Goal: Transaction & Acquisition: Purchase product/service

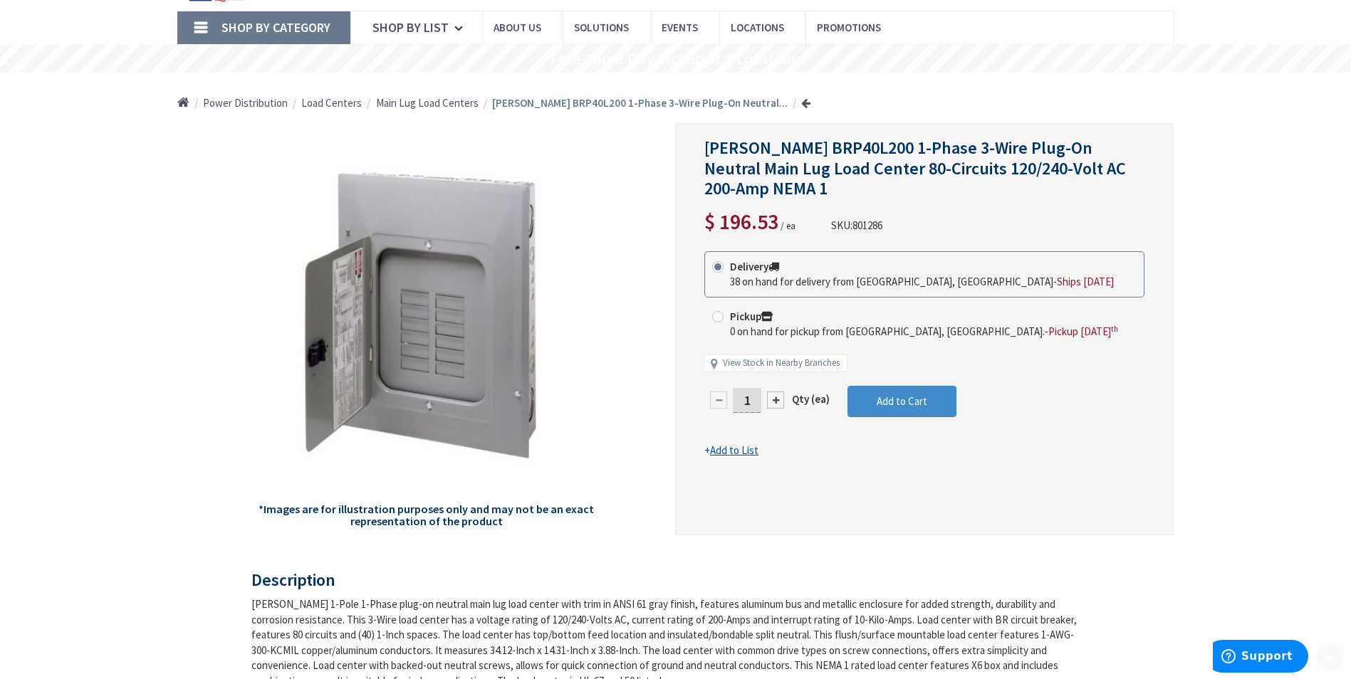
scroll to position [142, 0]
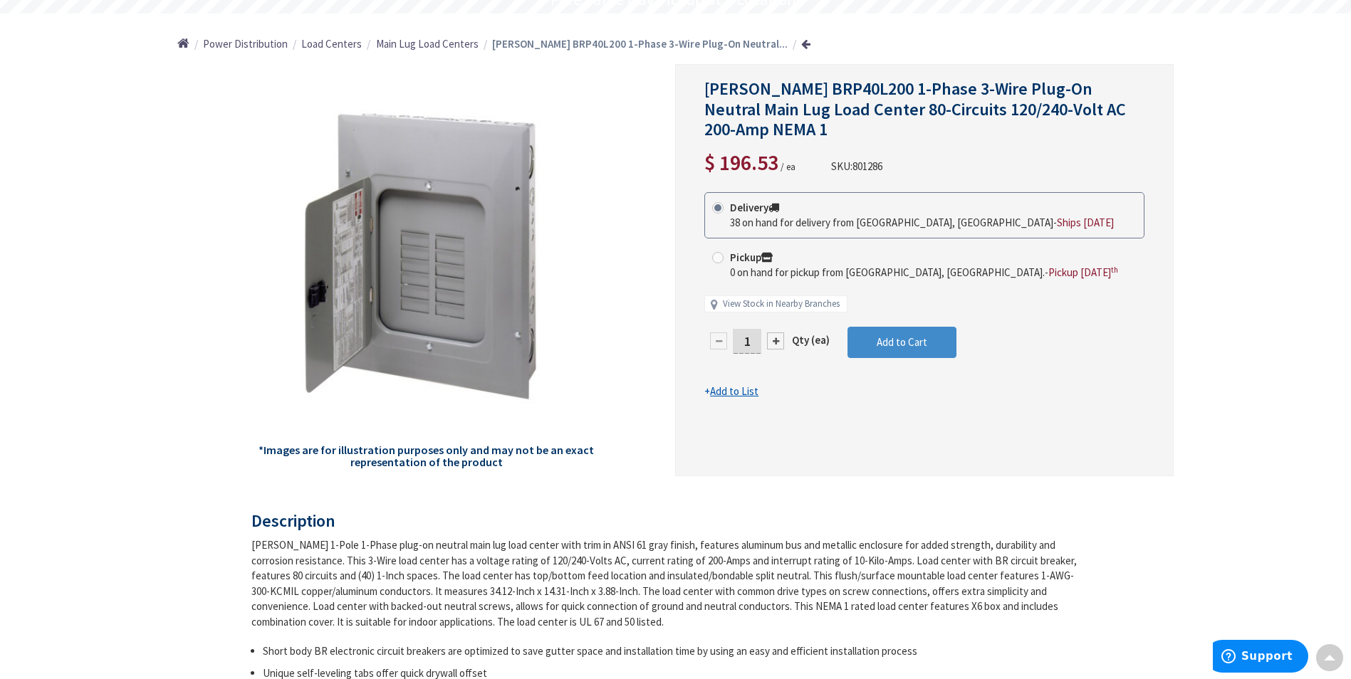
click at [778, 333] on div at bounding box center [775, 341] width 17 height 17
type input "2"
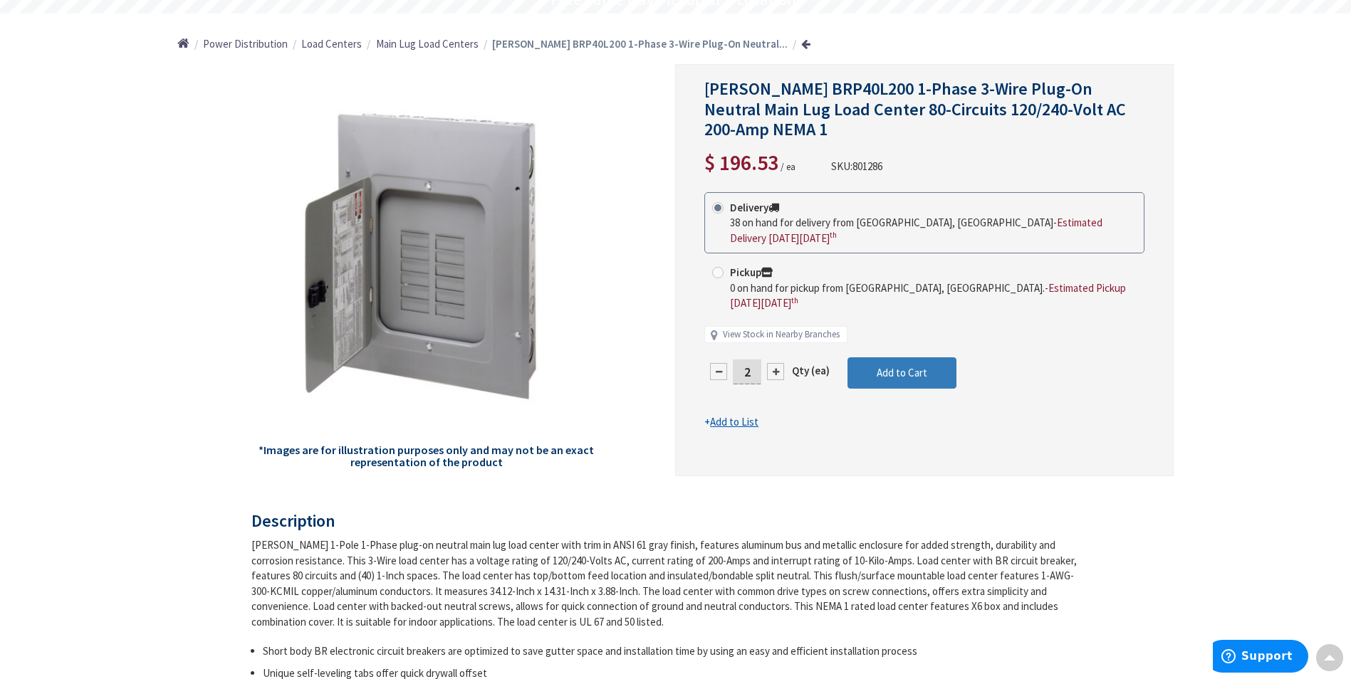
click at [909, 357] on button "Add to Cart" at bounding box center [901, 372] width 109 height 31
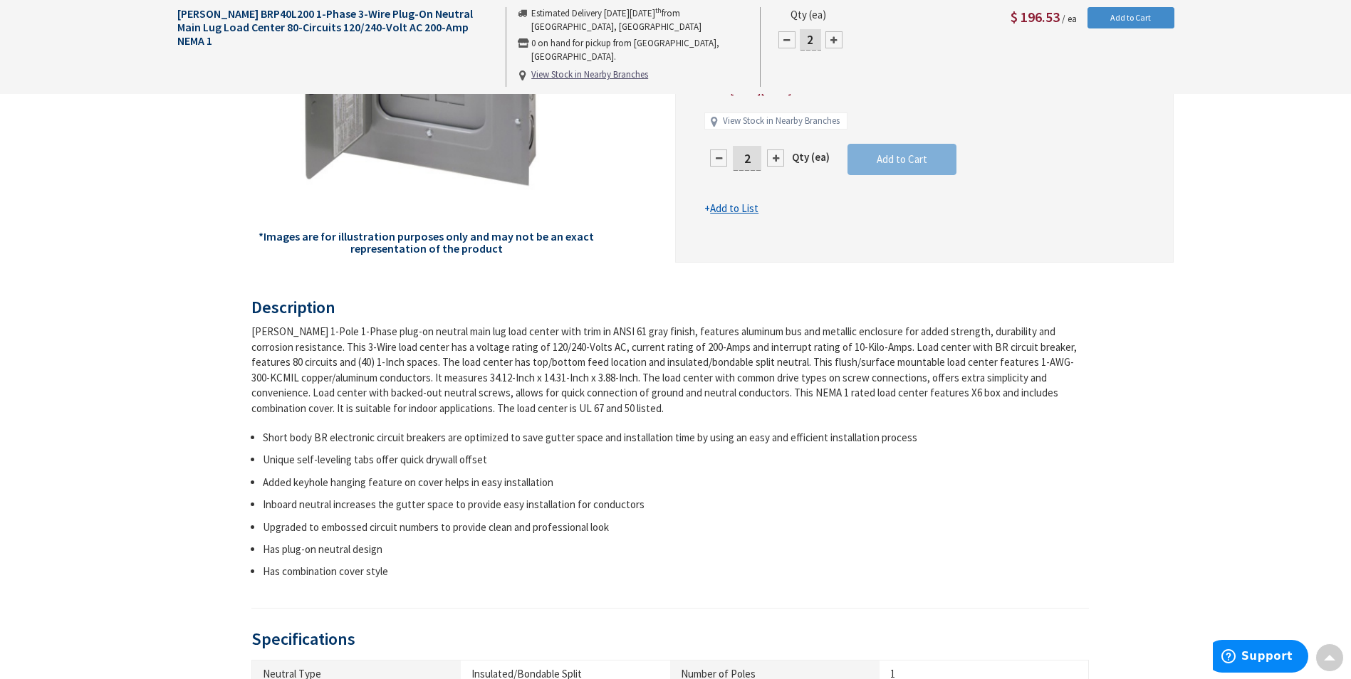
scroll to position [0, 0]
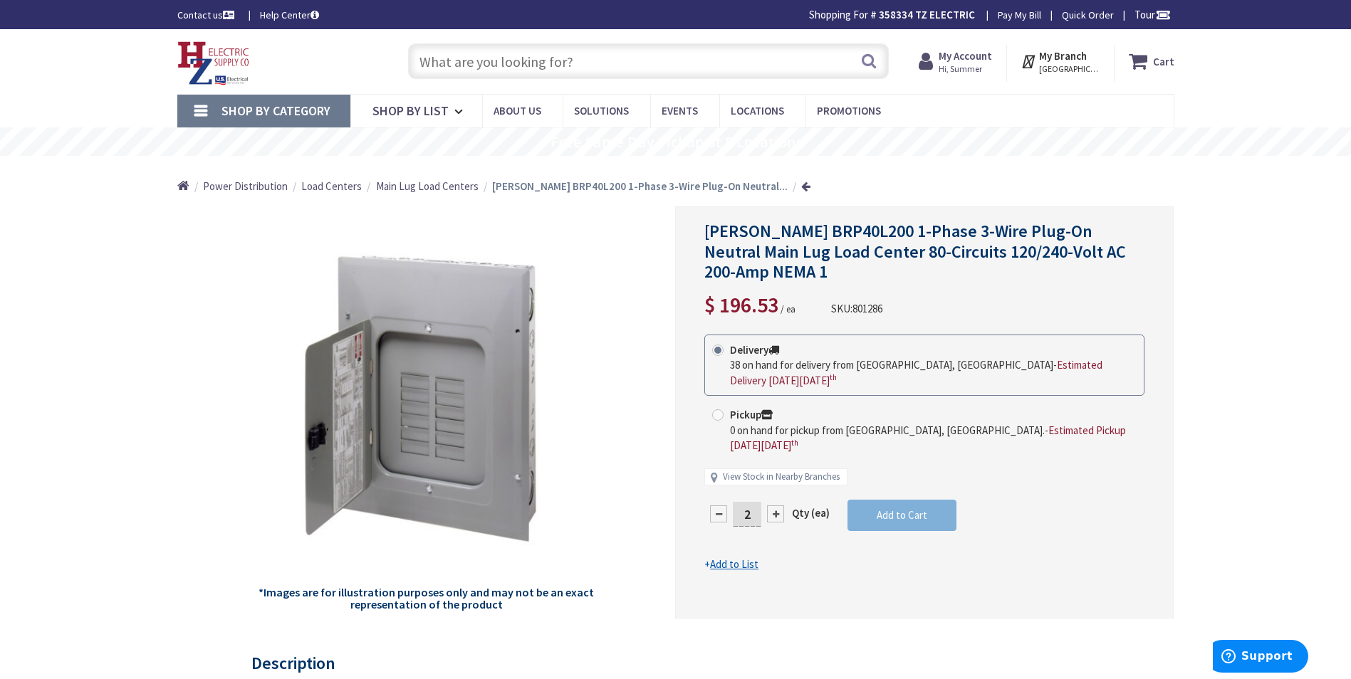
click at [1148, 70] on icon at bounding box center [1141, 61] width 24 height 26
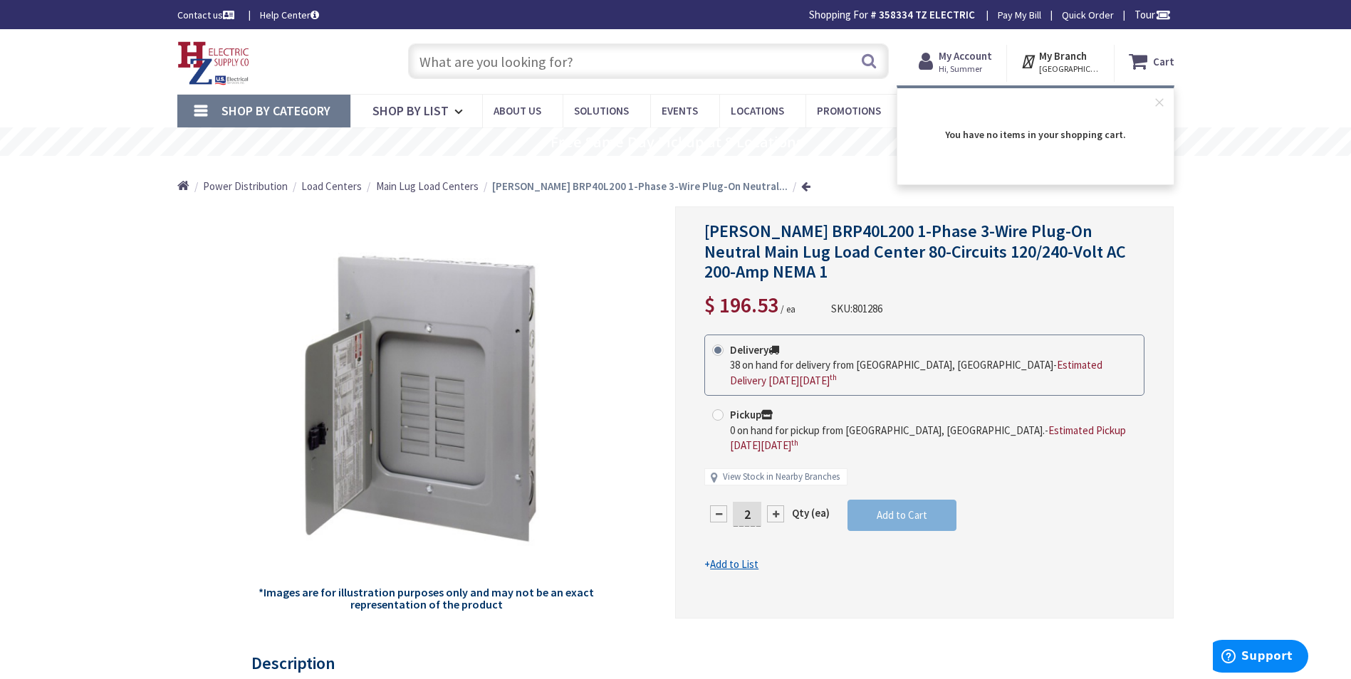
click at [522, 55] on input "text" at bounding box center [648, 61] width 481 height 36
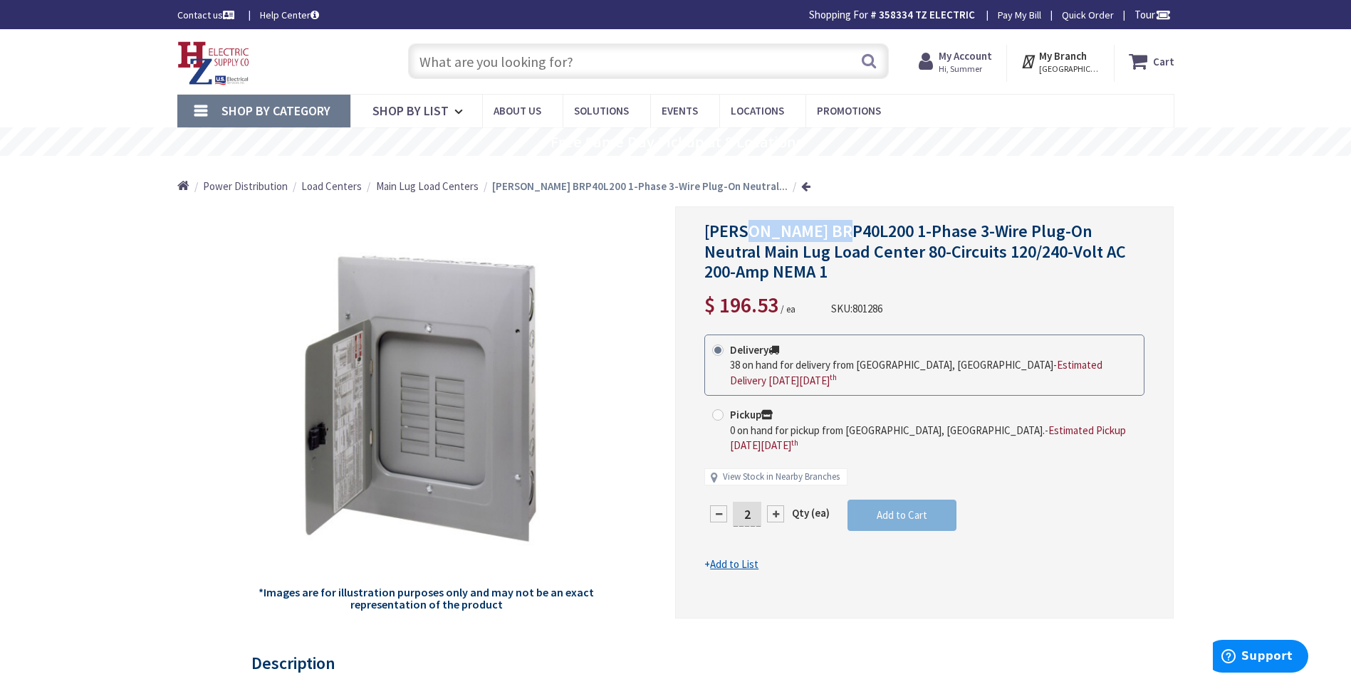
drag, startPoint x: 748, startPoint y: 231, endPoint x: 835, endPoint y: 235, distance: 87.0
click at [835, 235] on span "[PERSON_NAME] BRP40L200 1-Phase 3-Wire Plug-On Neutral Main Lug Load Center 80-…" at bounding box center [915, 251] width 422 height 63
copy span "BRP40L200"
click at [441, 62] on input "text" at bounding box center [648, 61] width 481 height 36
paste input "BRP40L200"
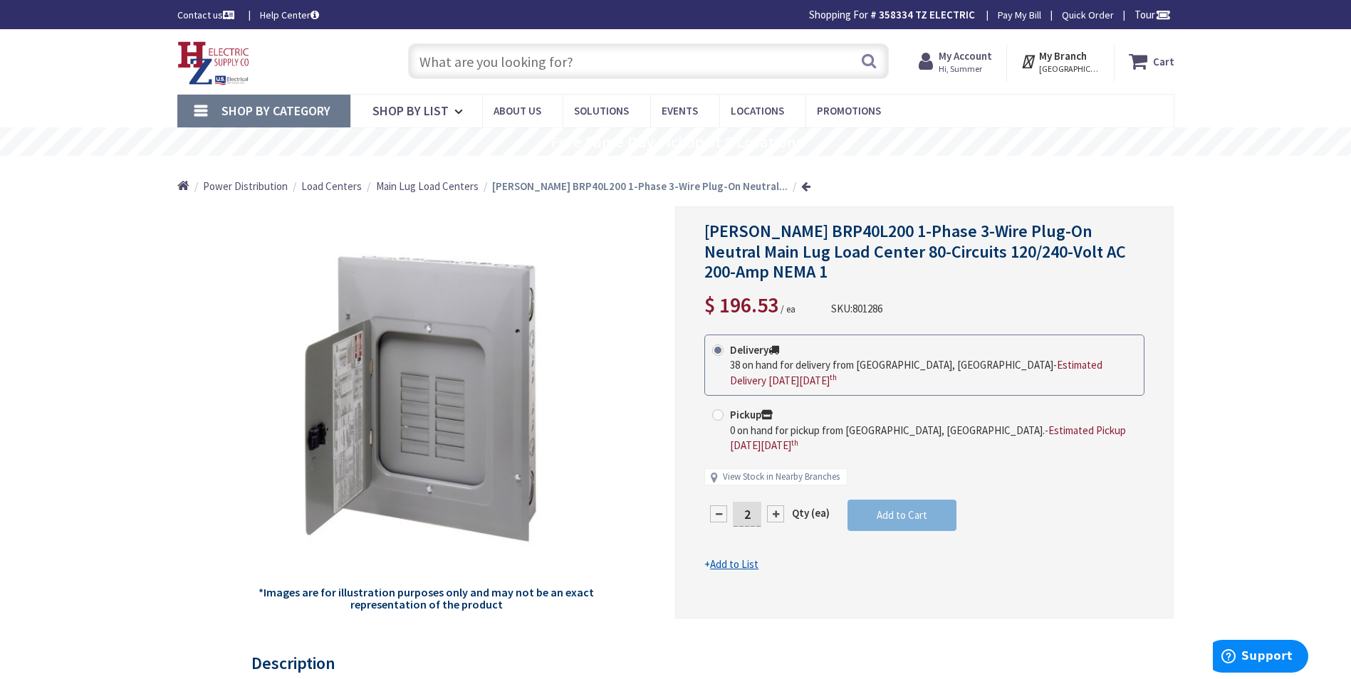
type input "BRP40L200"
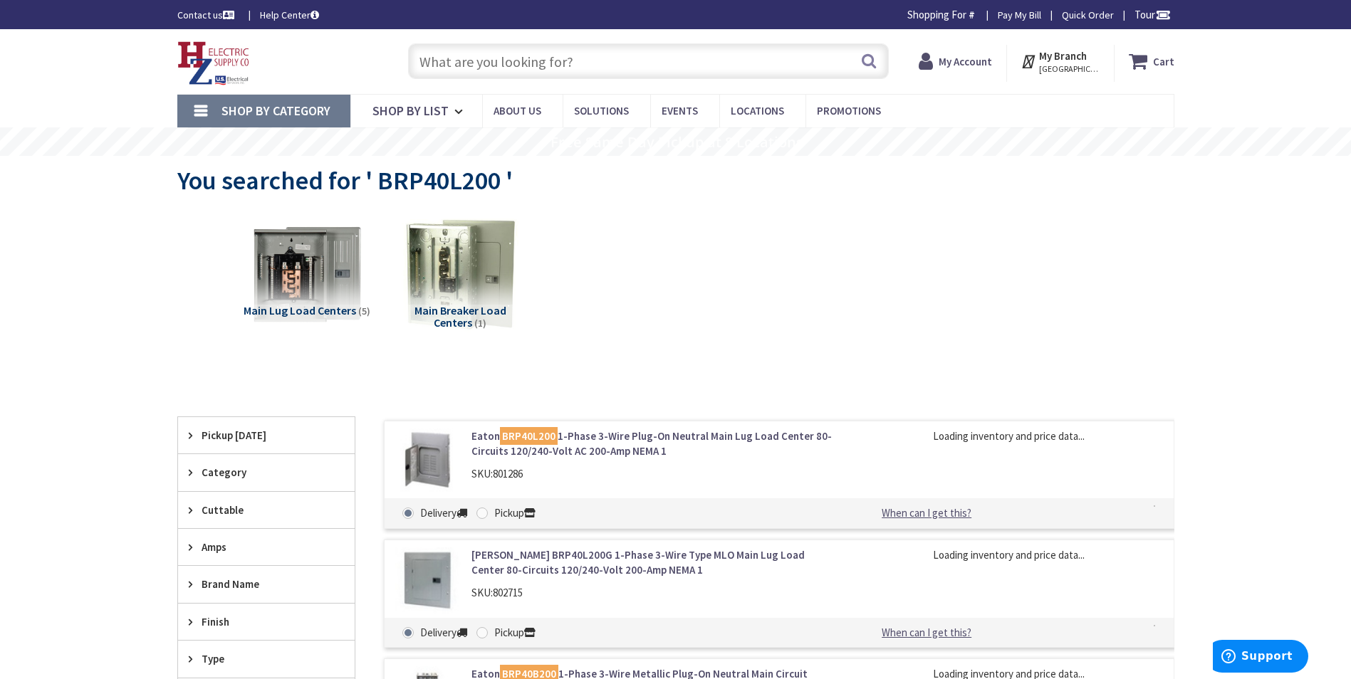
click at [553, 439] on mark "BRP40L200" at bounding box center [529, 436] width 58 height 18
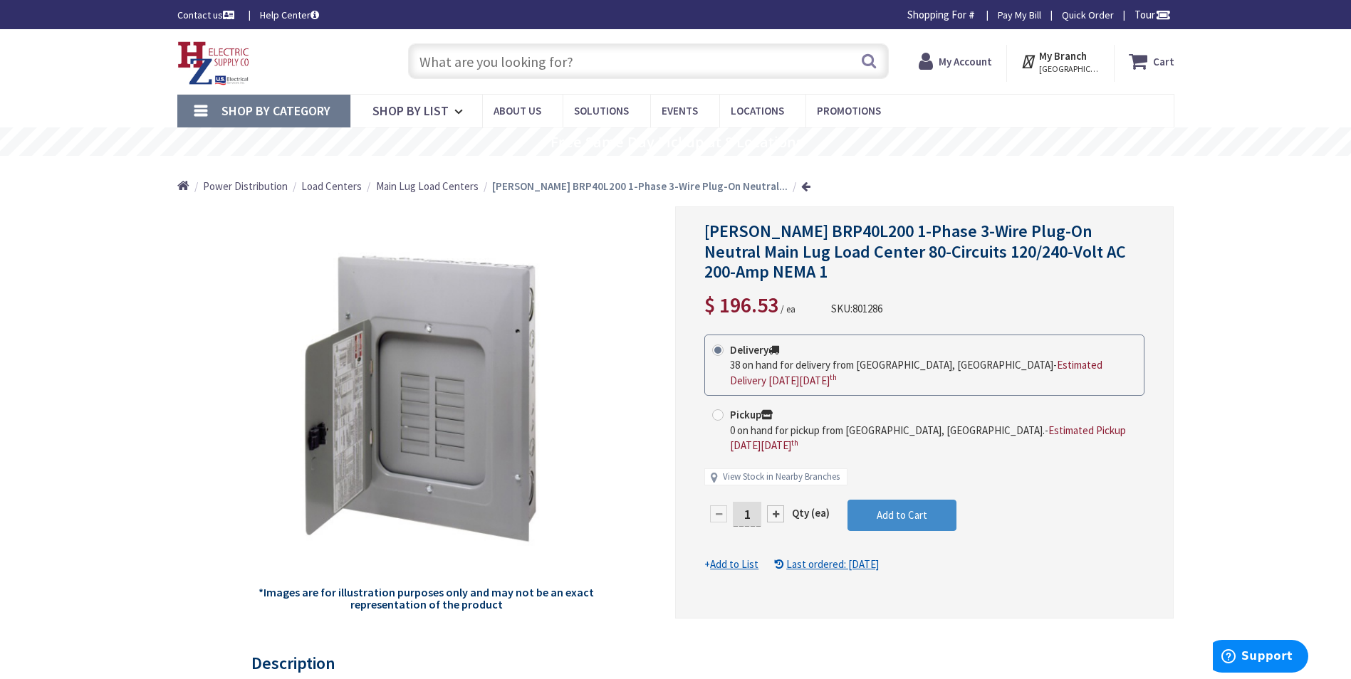
click at [778, 462] on div "Delivery 38 on hand for delivery from Middletown, CT - Estimated Delivery on Tu…" at bounding box center [924, 417] width 440 height 165
click at [777, 506] on div at bounding box center [775, 514] width 17 height 17
type input "2"
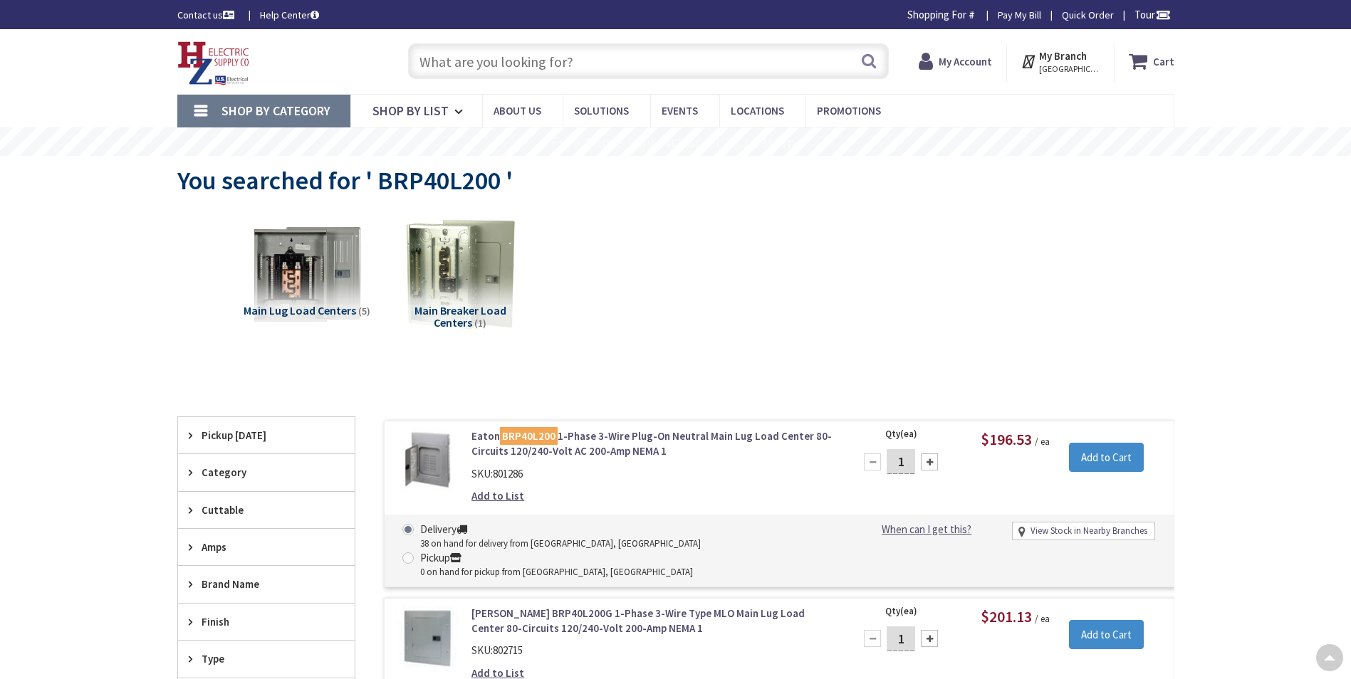
scroll to position [95, 0]
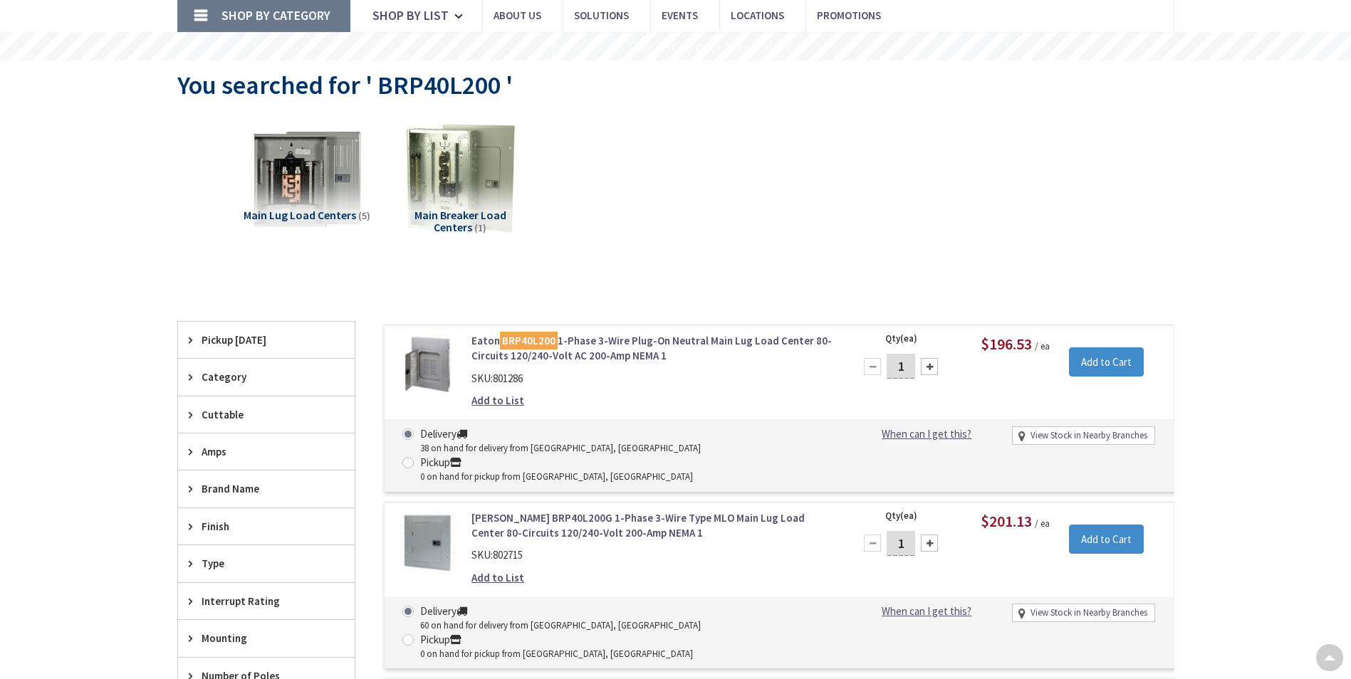
drag, startPoint x: 0, startPoint y: 0, endPoint x: 938, endPoint y: 359, distance: 1004.2
click at [936, 359] on div at bounding box center [929, 366] width 17 height 17
type input "2"
click at [1094, 354] on input "Add to Cart" at bounding box center [1106, 363] width 75 height 30
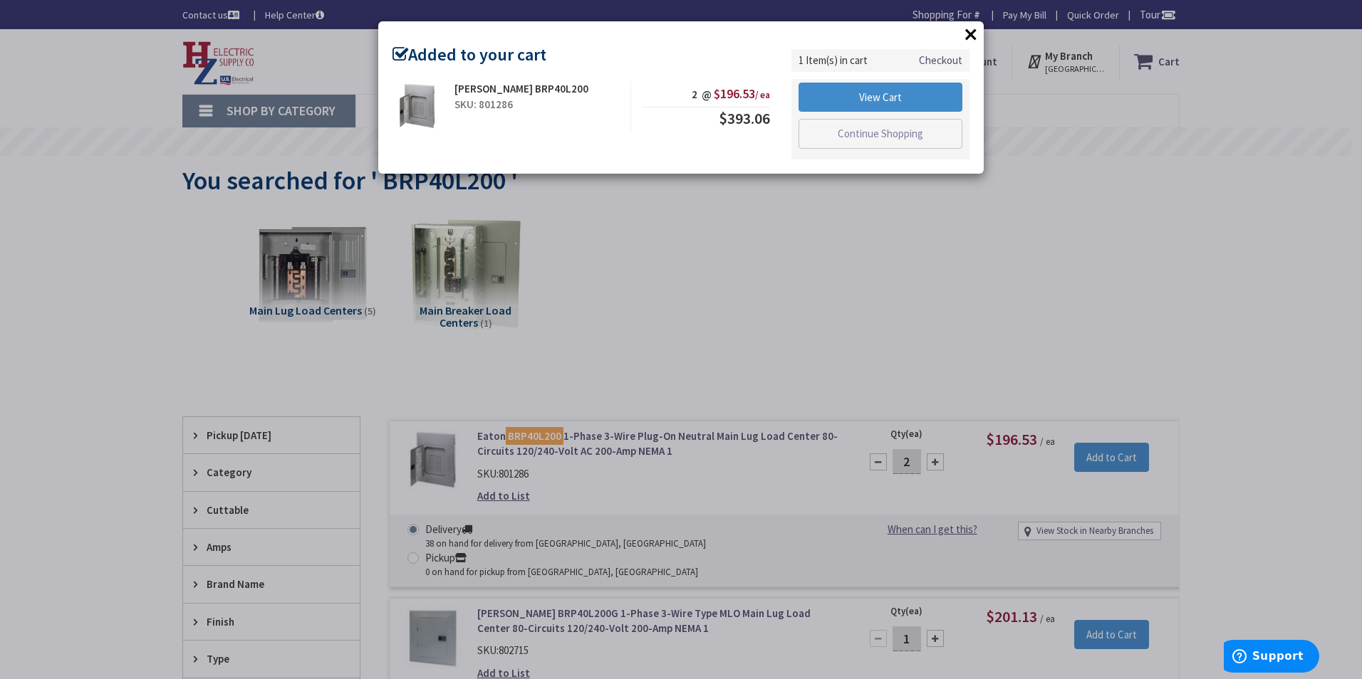
click at [965, 36] on button "×" at bounding box center [970, 33] width 21 height 21
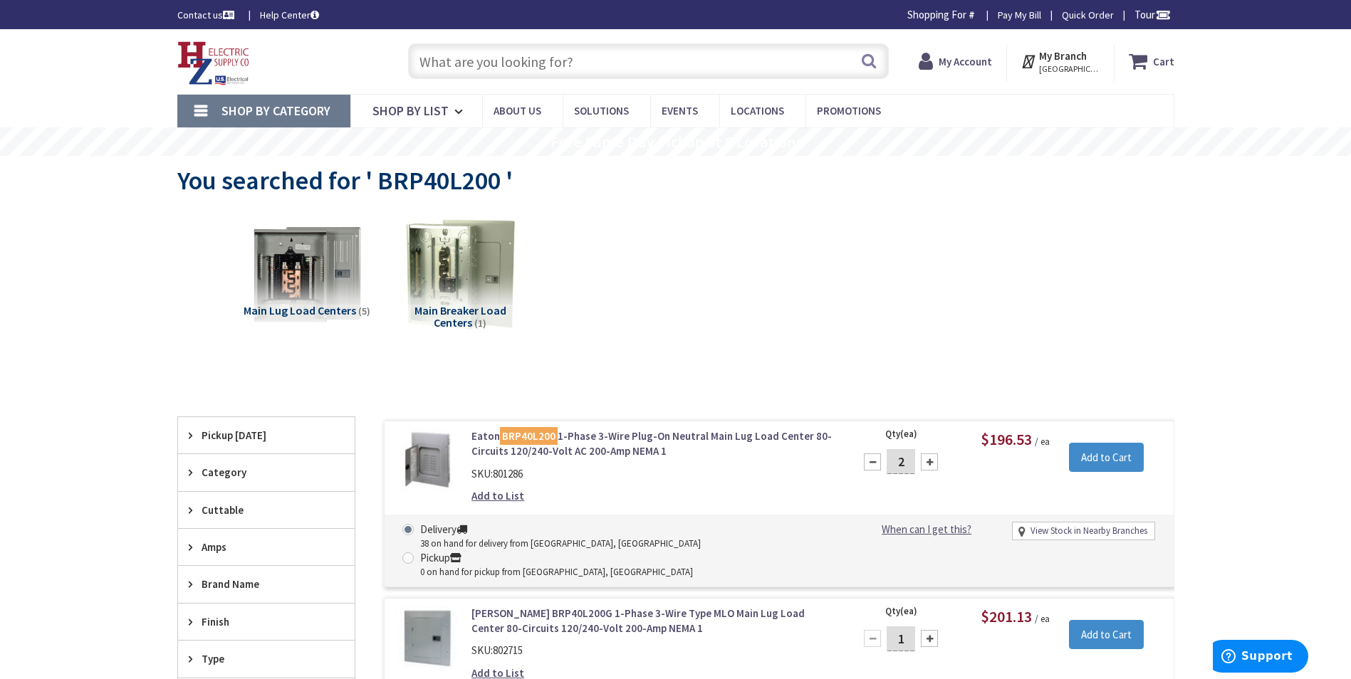
click at [634, 80] on div "Search" at bounding box center [645, 61] width 488 height 46
click at [639, 63] on input "text" at bounding box center [648, 61] width 481 height 36
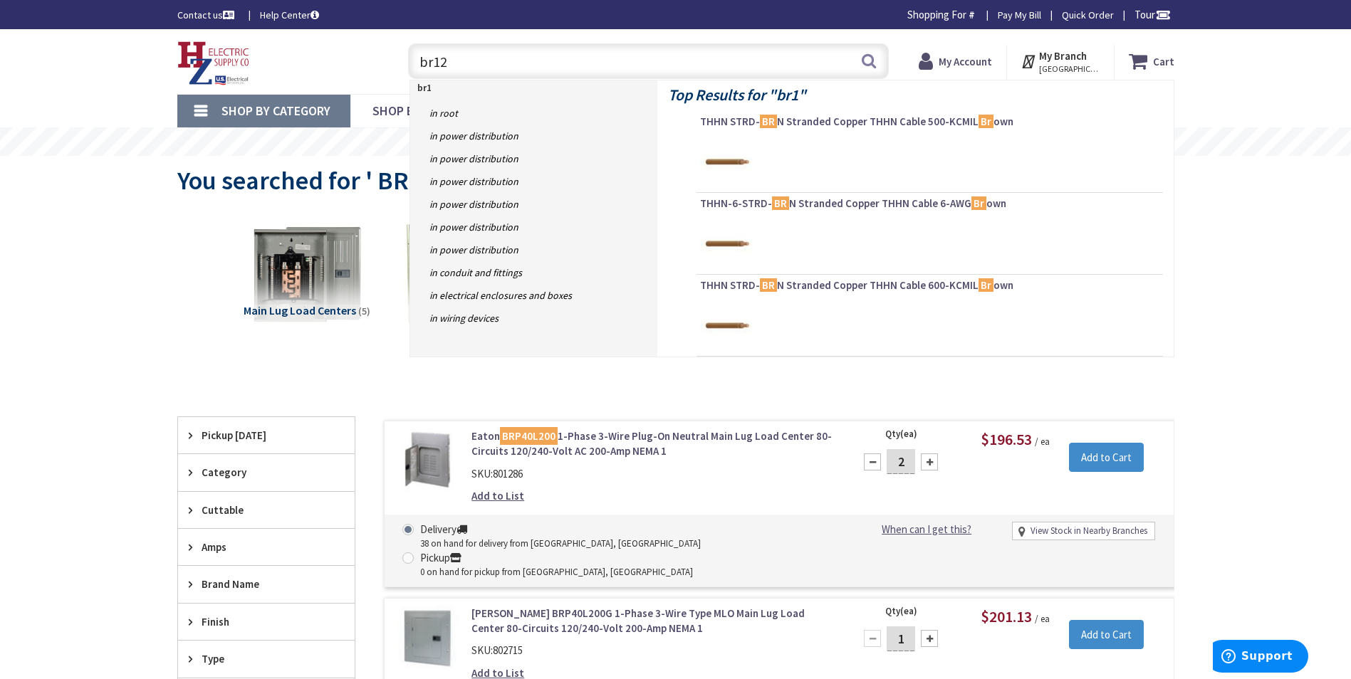
type input "br120"
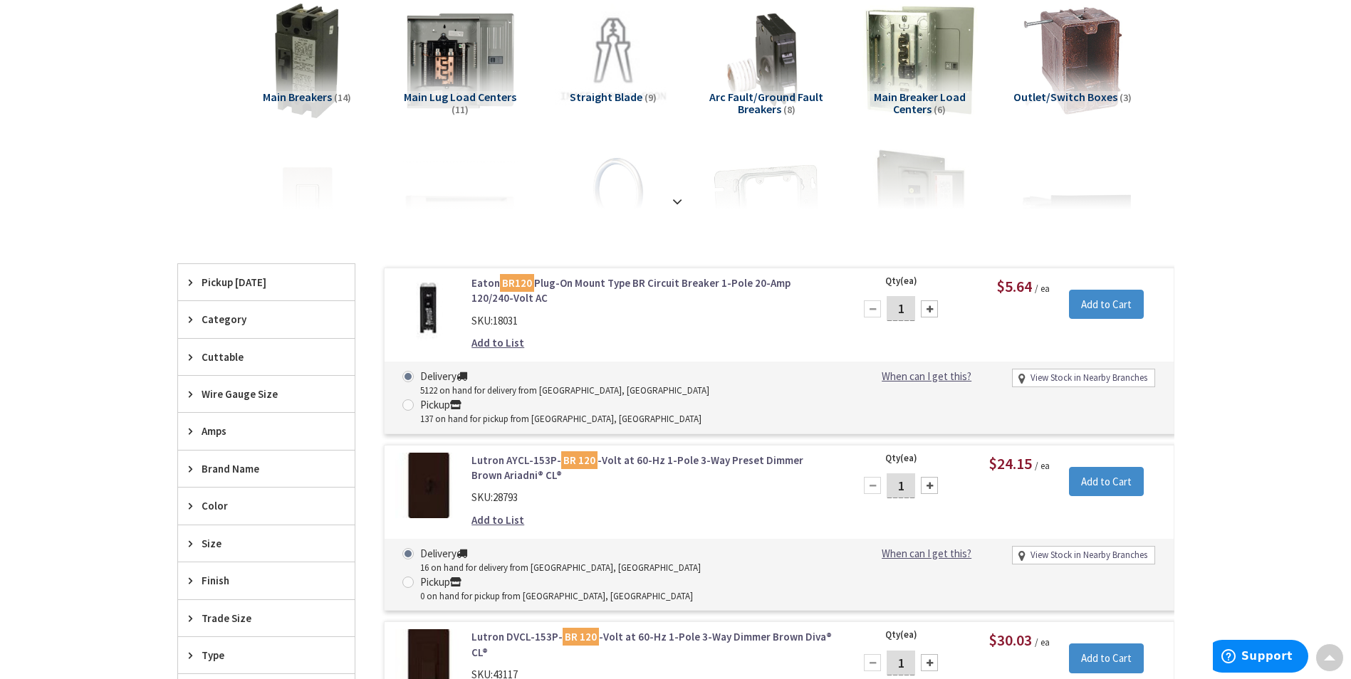
drag, startPoint x: 907, startPoint y: 303, endPoint x: 875, endPoint y: 308, distance: 31.8
click at [875, 308] on div "1" at bounding box center [900, 309] width 85 height 28
type input "20"
click at [1092, 308] on input "Add to Cart" at bounding box center [1106, 305] width 75 height 30
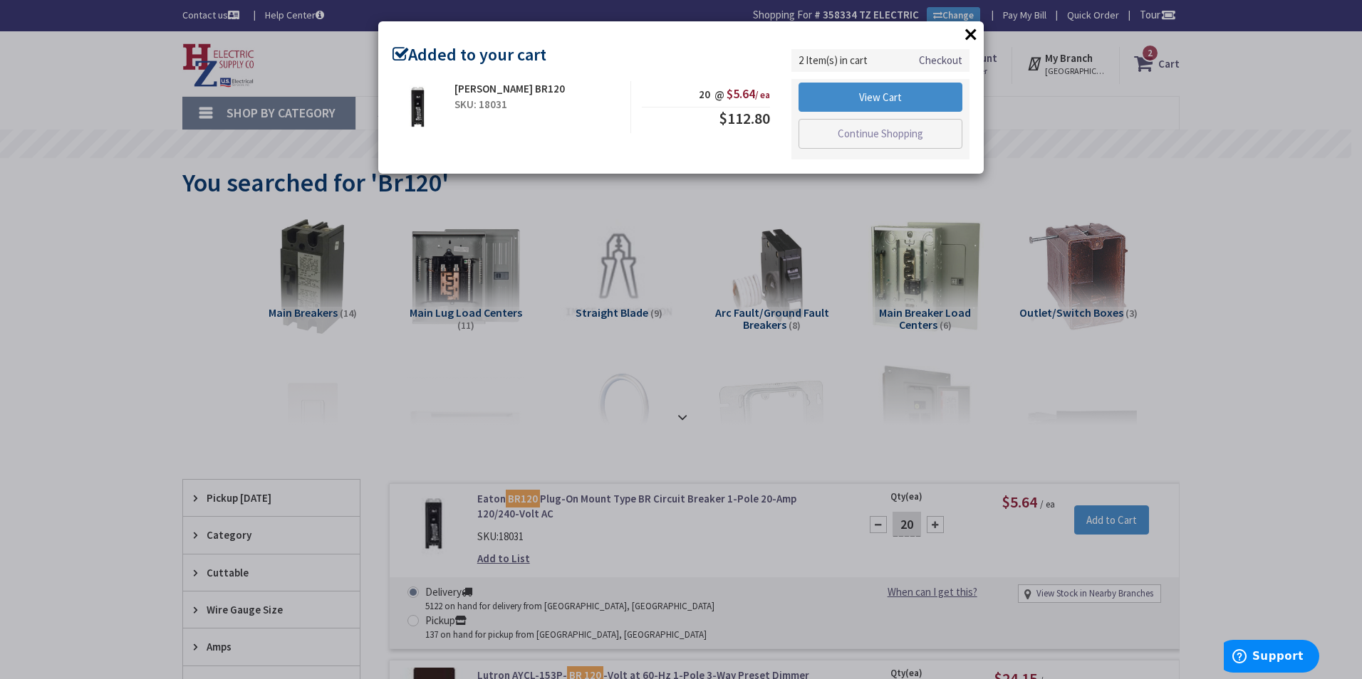
click at [974, 23] on button "×" at bounding box center [970, 33] width 21 height 21
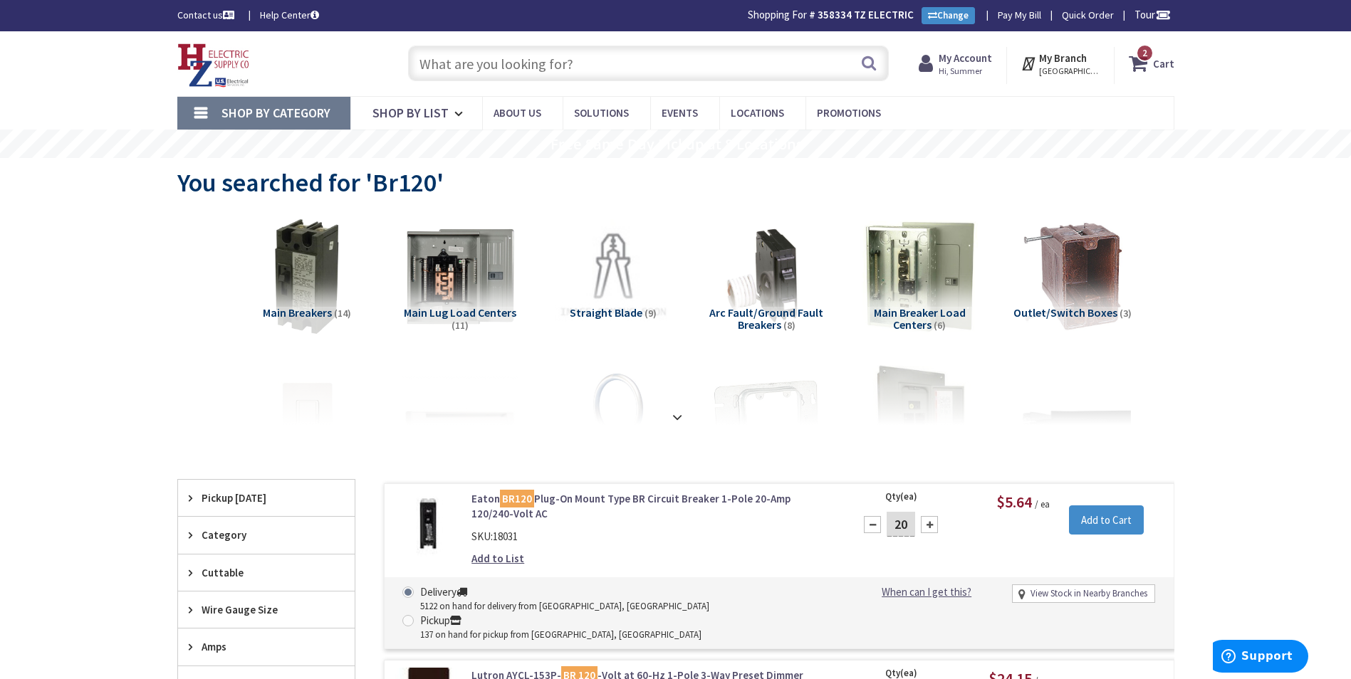
click at [703, 71] on input "text" at bounding box center [648, 64] width 481 height 36
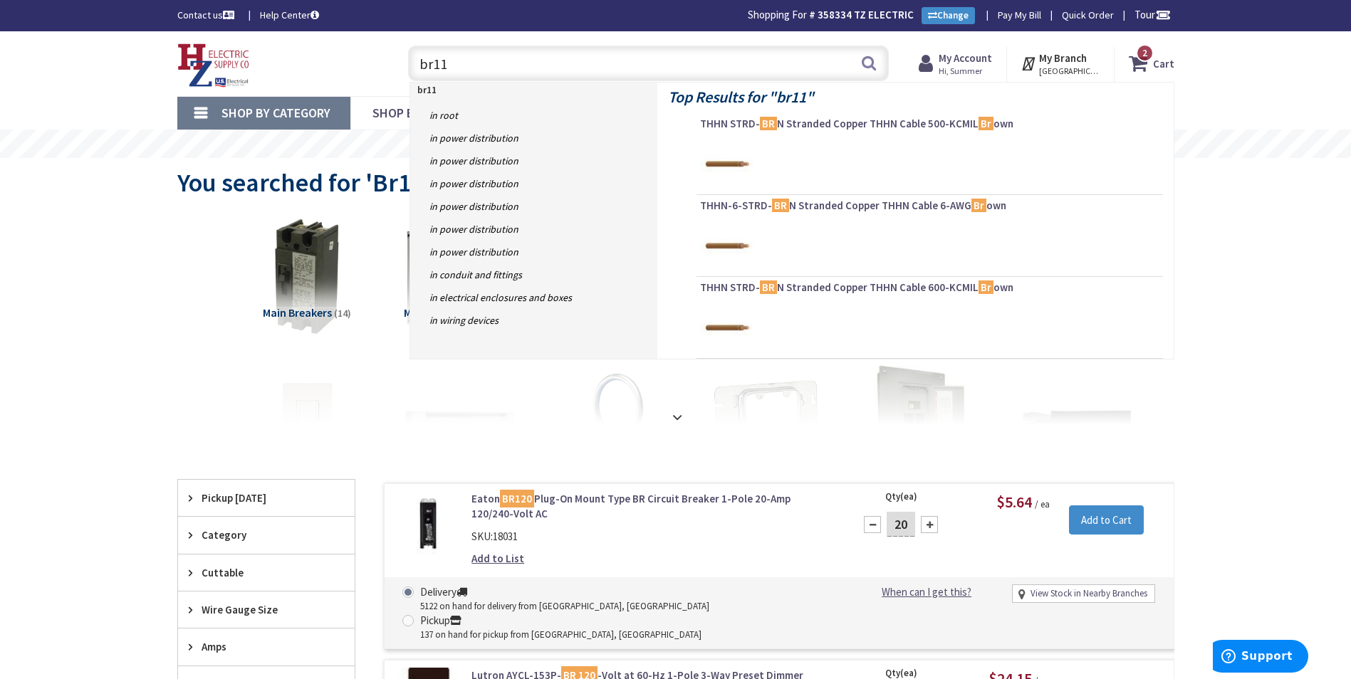
type input "br115"
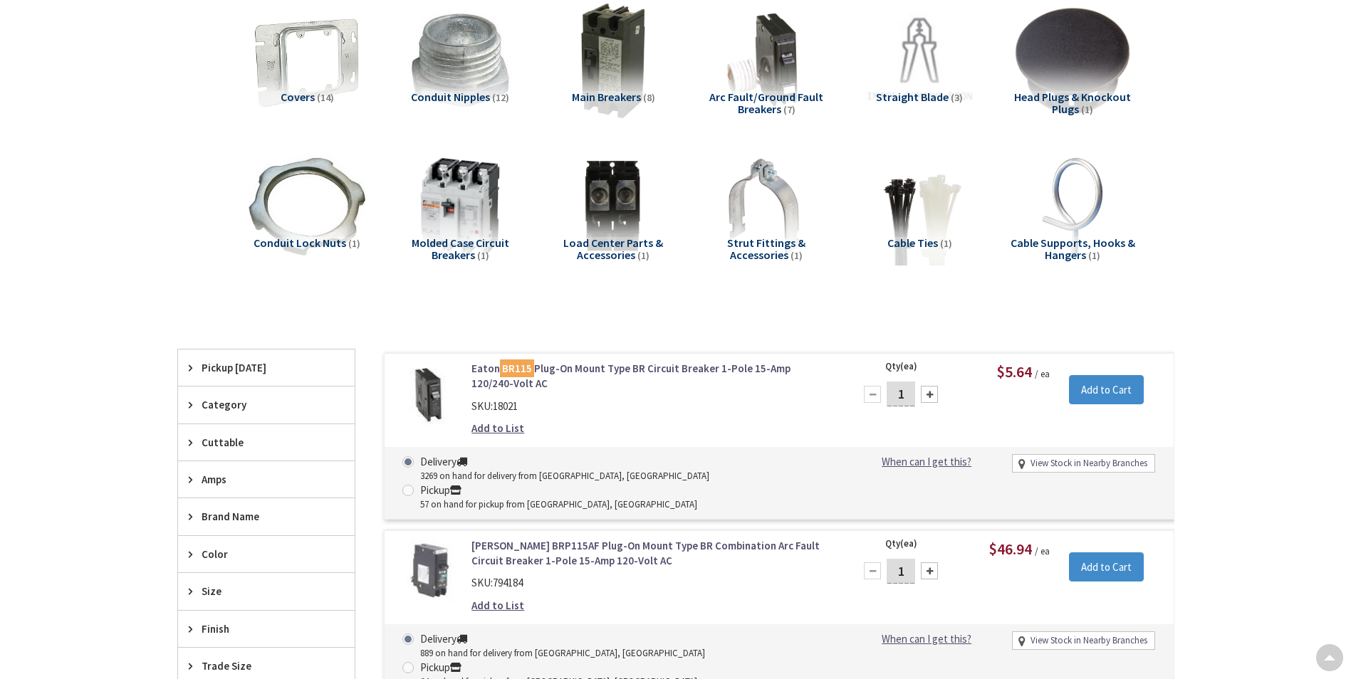
scroll to position [214, 0]
click at [907, 396] on input "1" at bounding box center [901, 394] width 28 height 25
drag, startPoint x: 854, startPoint y: 382, endPoint x: 837, endPoint y: 380, distance: 16.4
click at [837, 361] on form "Eaton BR115 Plug-On Mount Type BR Circuit Breaker 1-Pole 15-Amp 120/240-Volt AC…" at bounding box center [779, 361] width 789 height 0
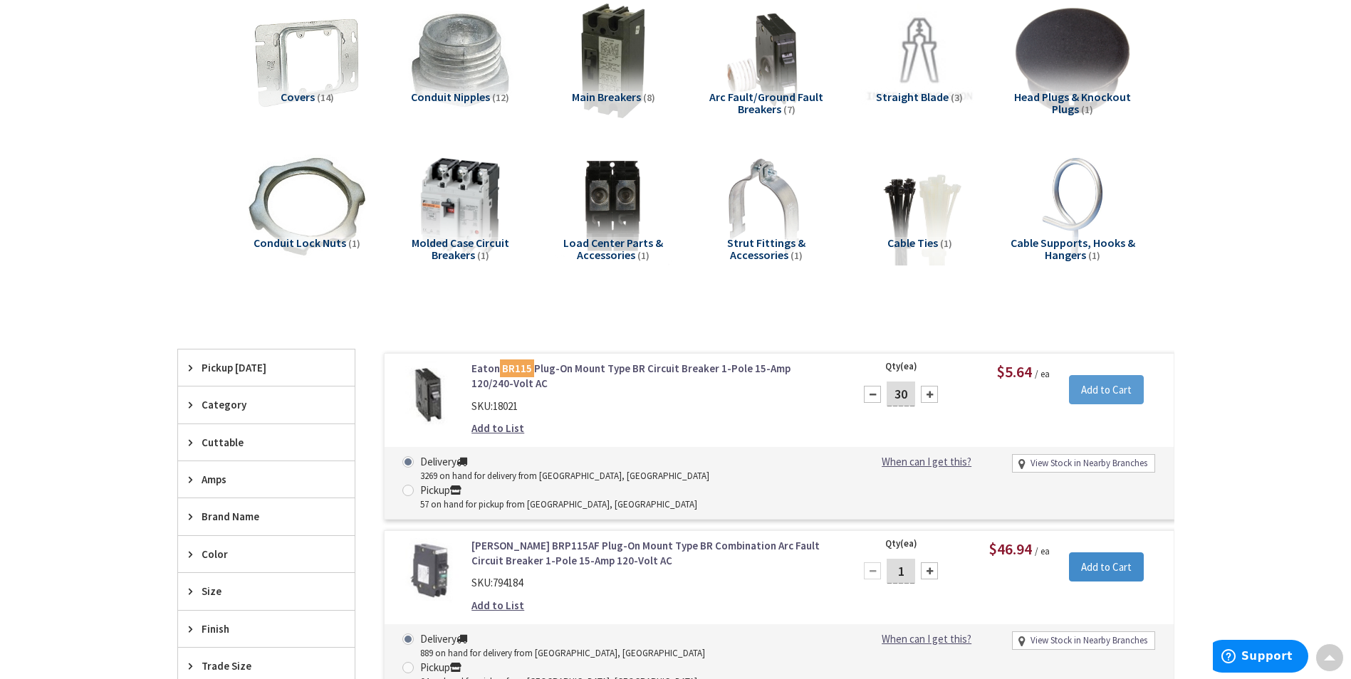
type input "30"
click at [1137, 394] on input "Add to Cart" at bounding box center [1106, 390] width 75 height 30
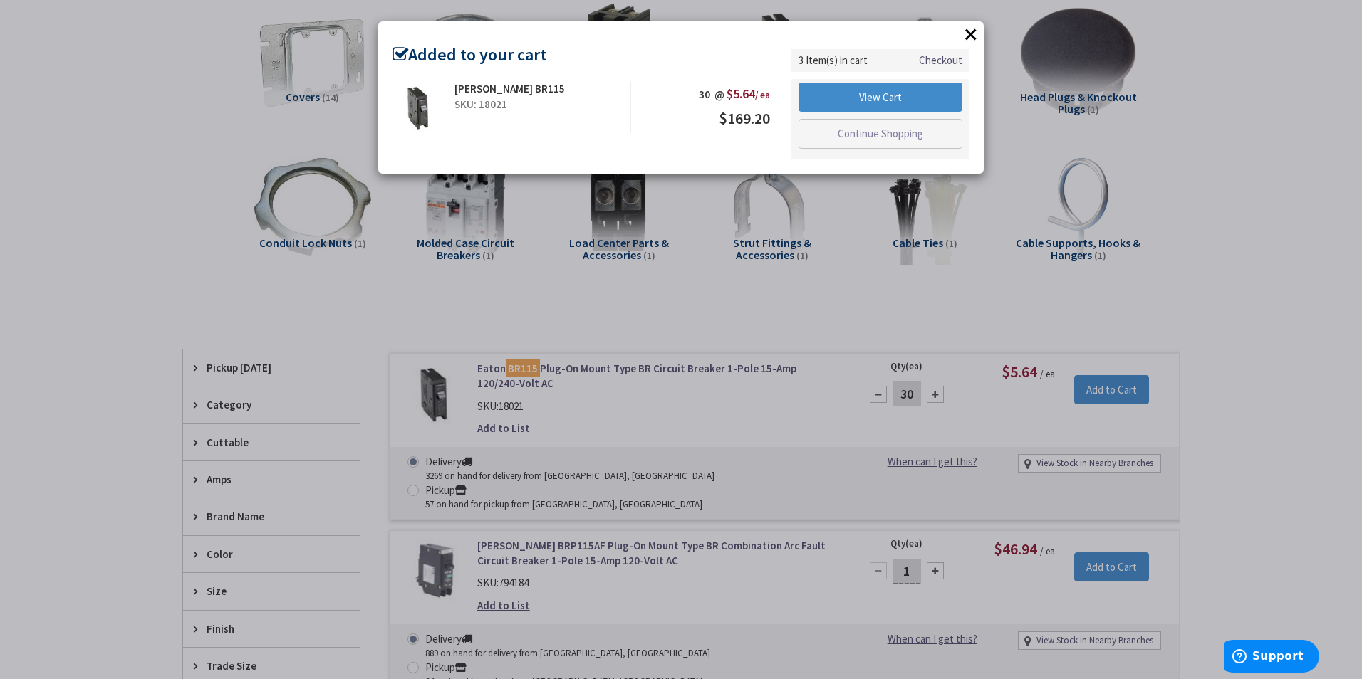
click at [969, 27] on button "×" at bounding box center [970, 33] width 21 height 21
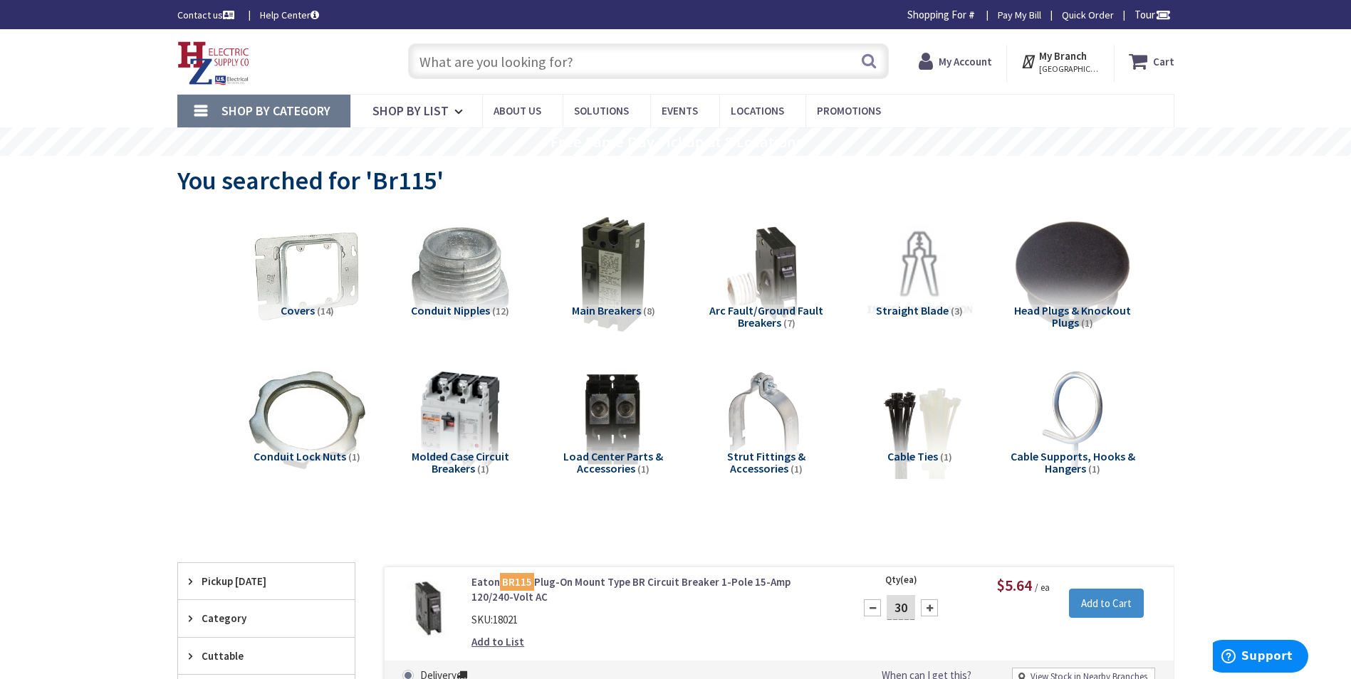
click at [629, 59] on input "text" at bounding box center [648, 61] width 481 height 36
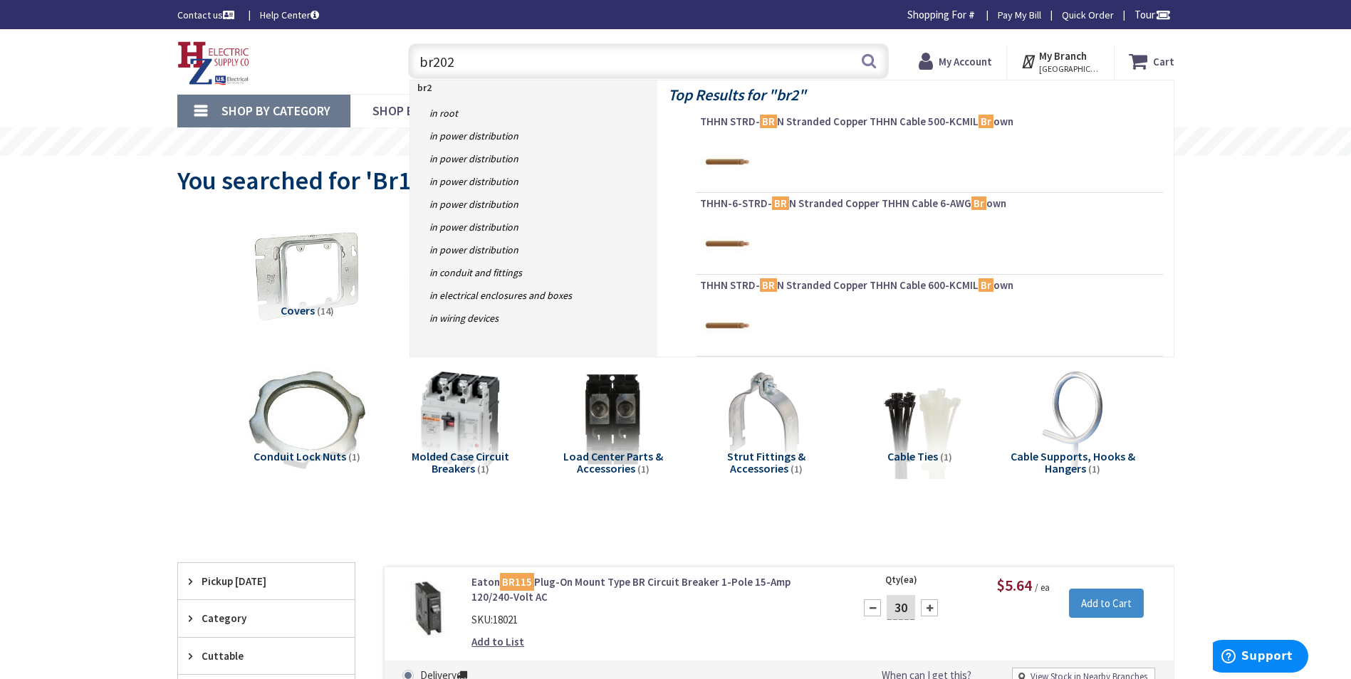
type input "br2020"
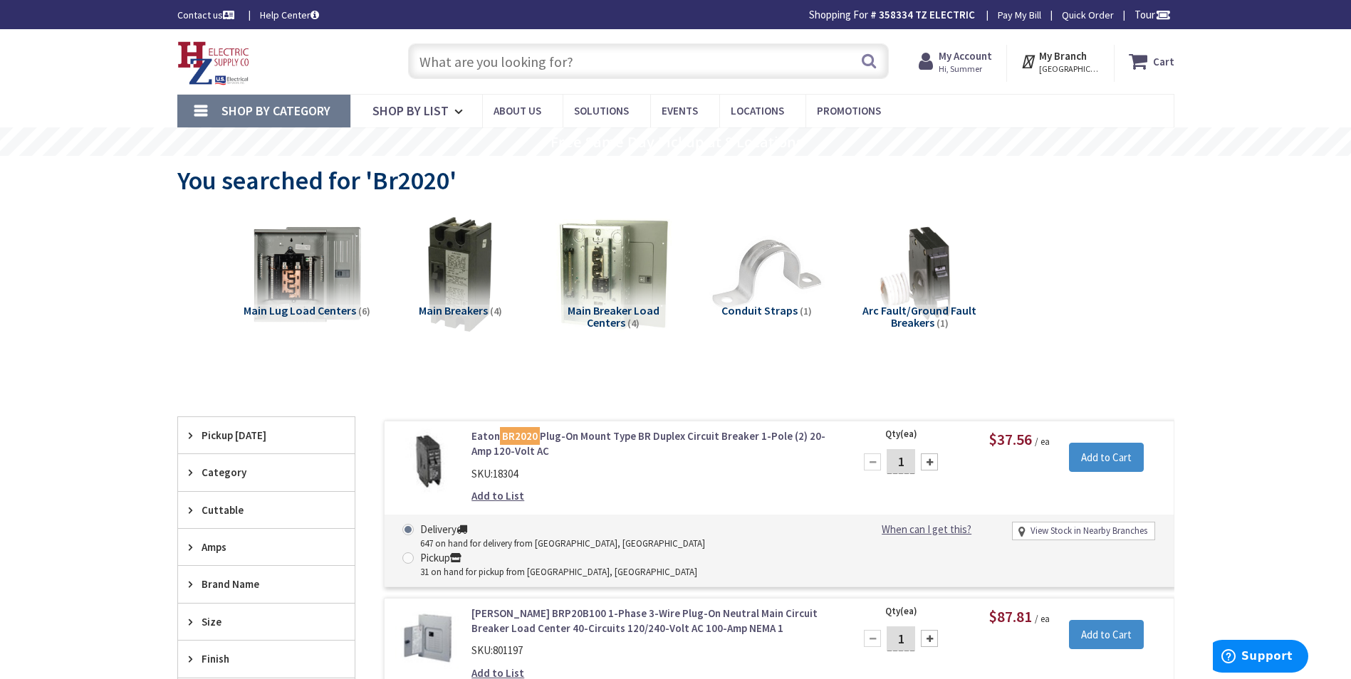
click at [913, 461] on input "1" at bounding box center [901, 461] width 28 height 25
type input "1"
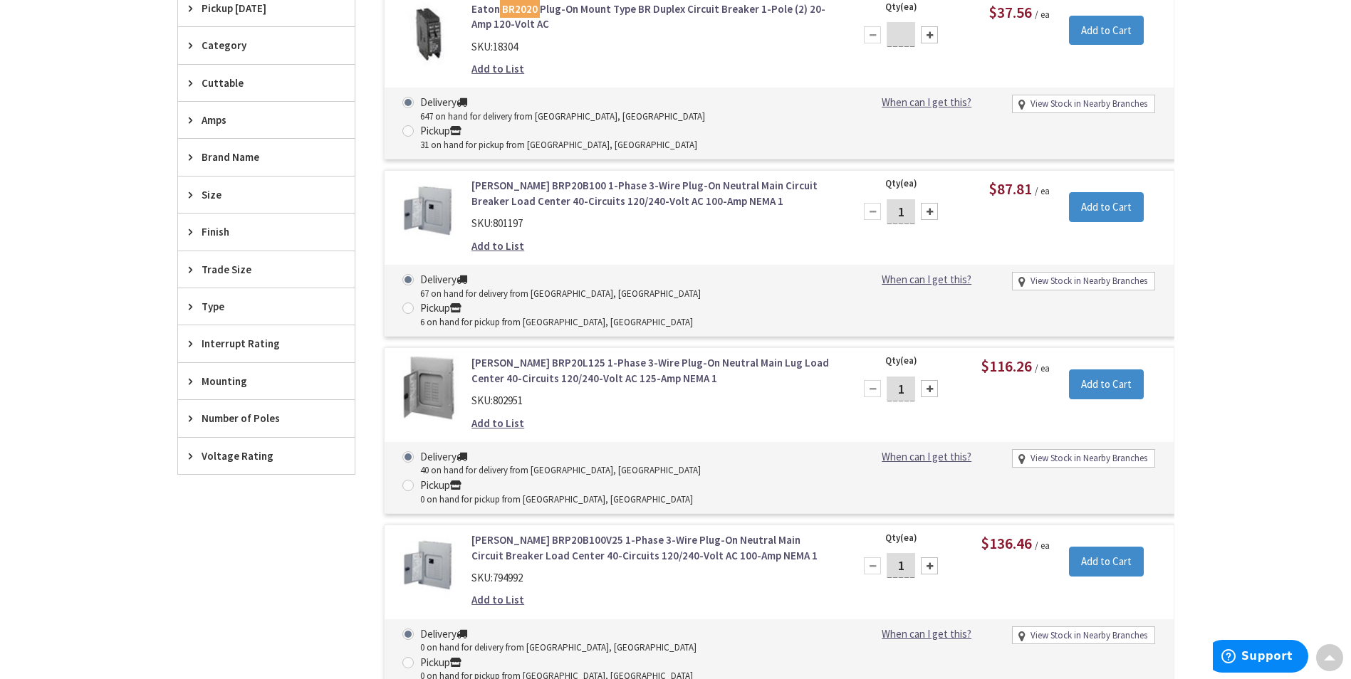
scroll to position [2, 0]
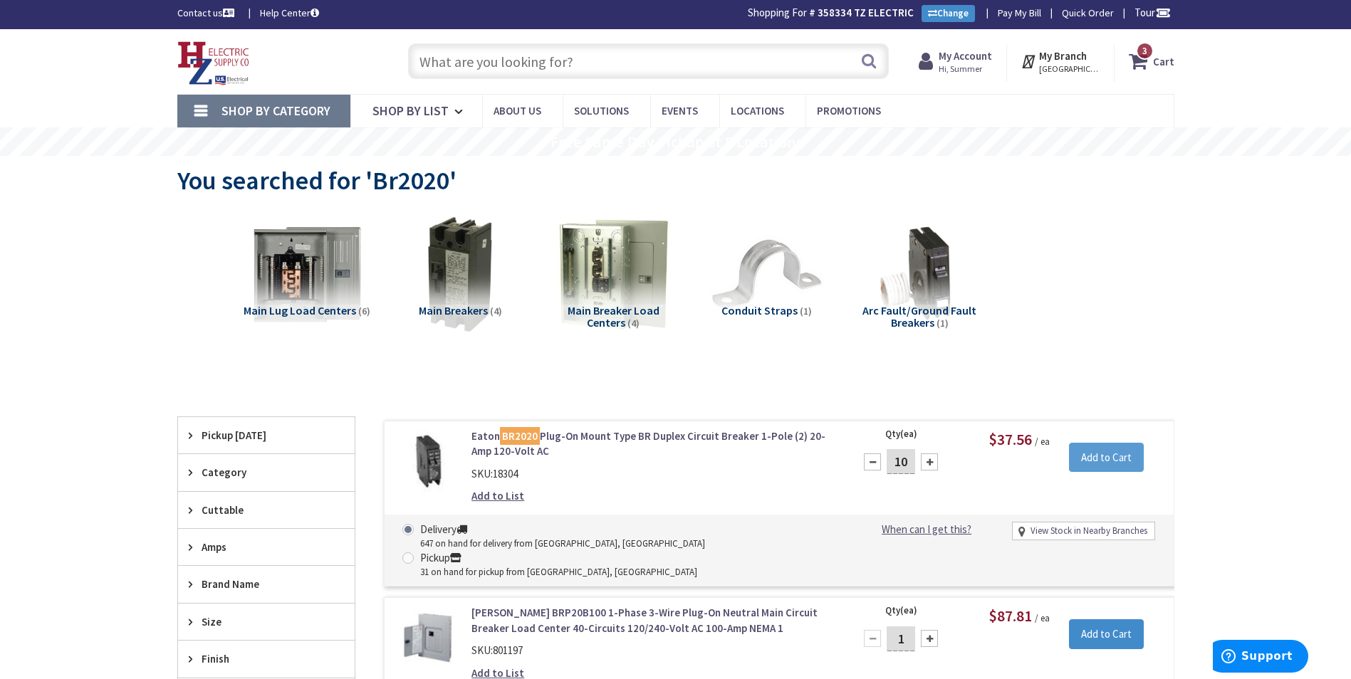
type input "10"
click at [1110, 444] on input "Add to Cart" at bounding box center [1106, 458] width 75 height 30
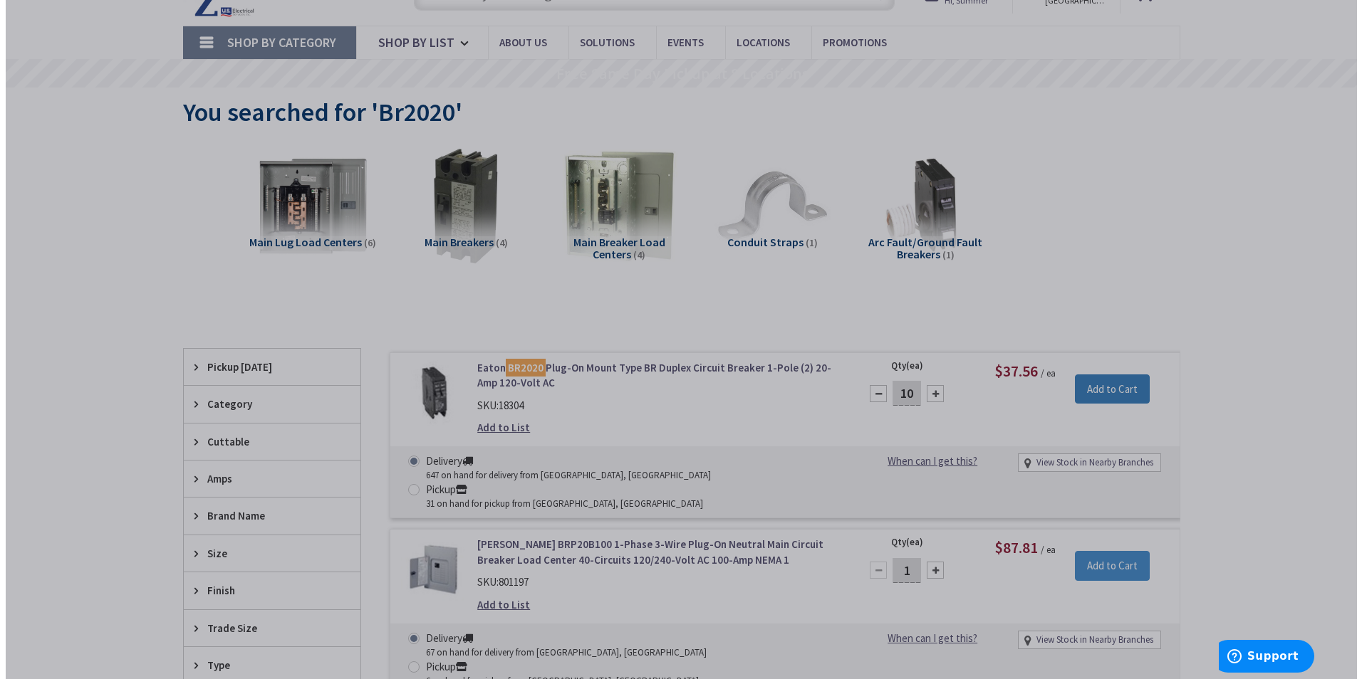
scroll to position [287, 0]
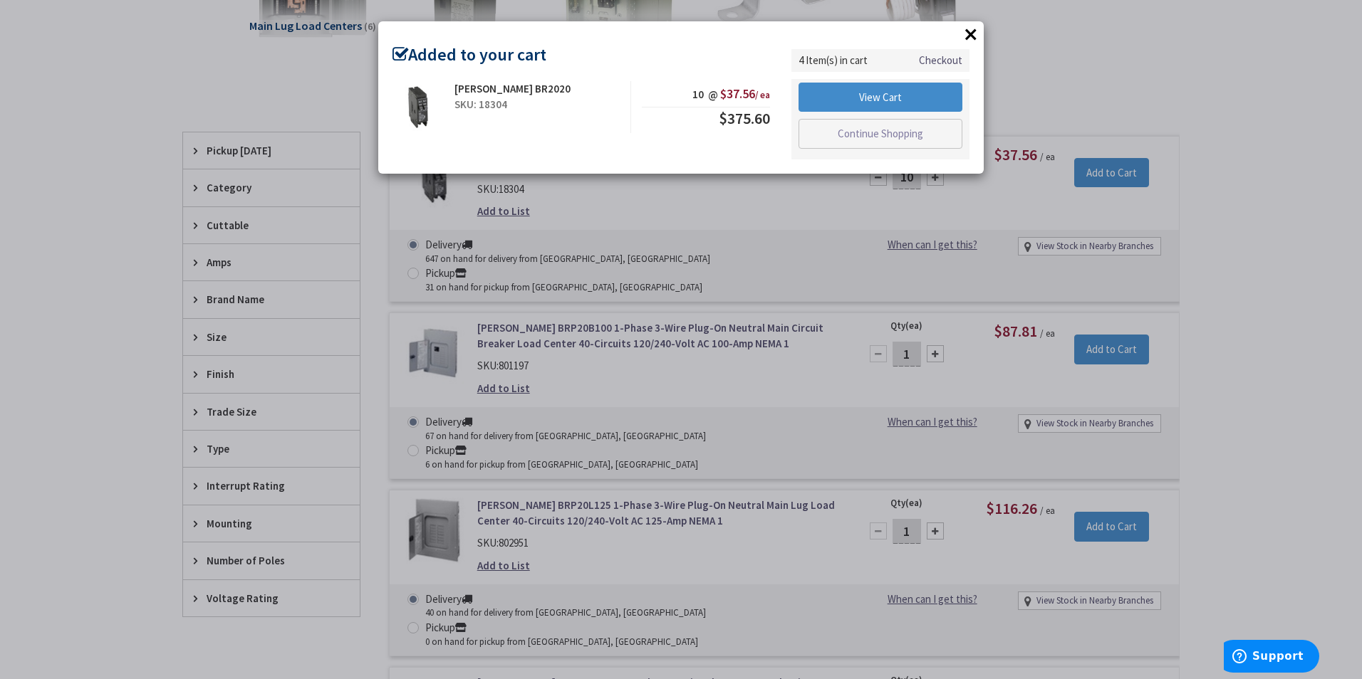
click at [971, 33] on button "×" at bounding box center [970, 33] width 21 height 21
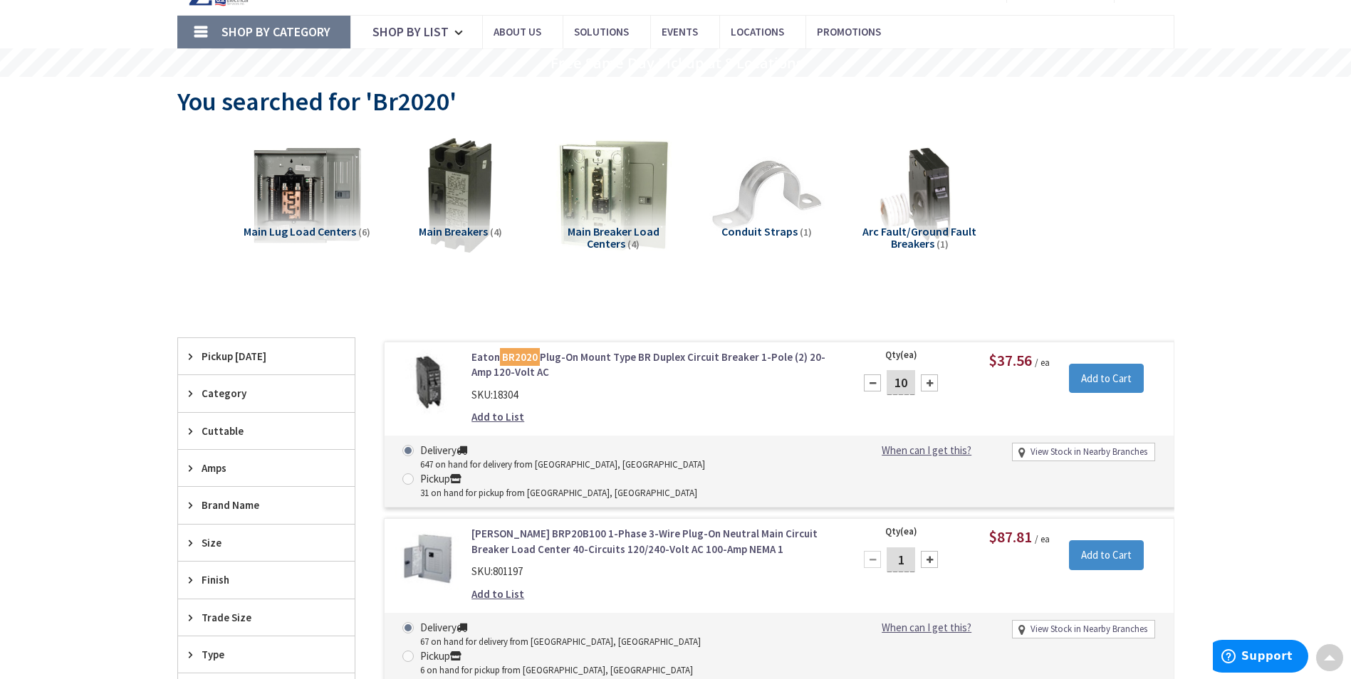
scroll to position [0, 0]
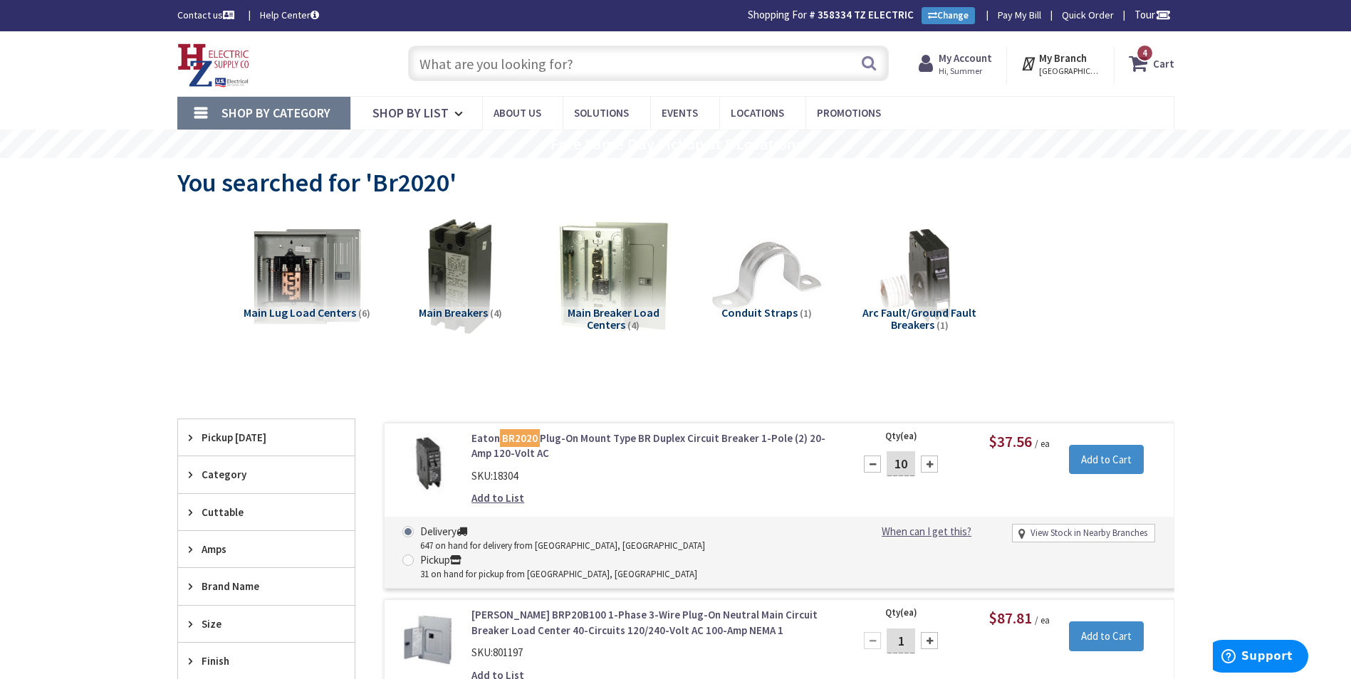
click at [1156, 76] on strong "Cart" at bounding box center [1163, 64] width 21 height 26
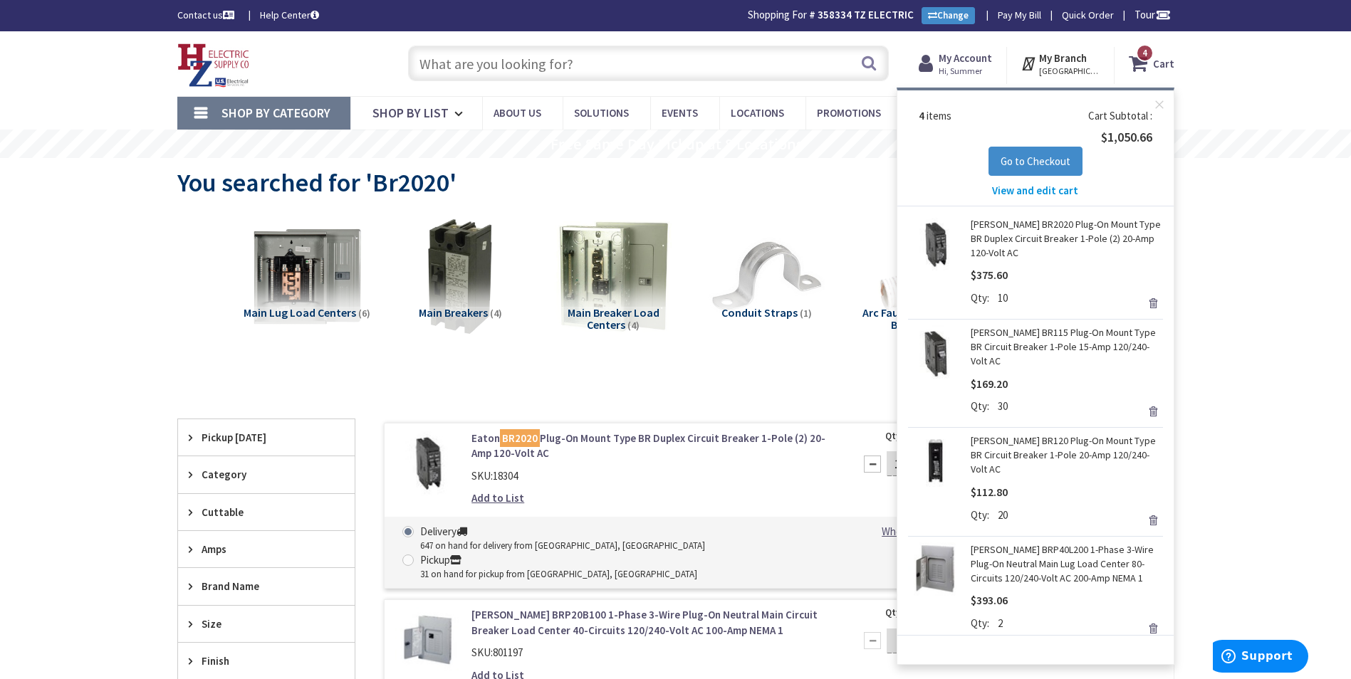
click at [1038, 188] on span "View and edit cart" at bounding box center [1035, 191] width 86 height 14
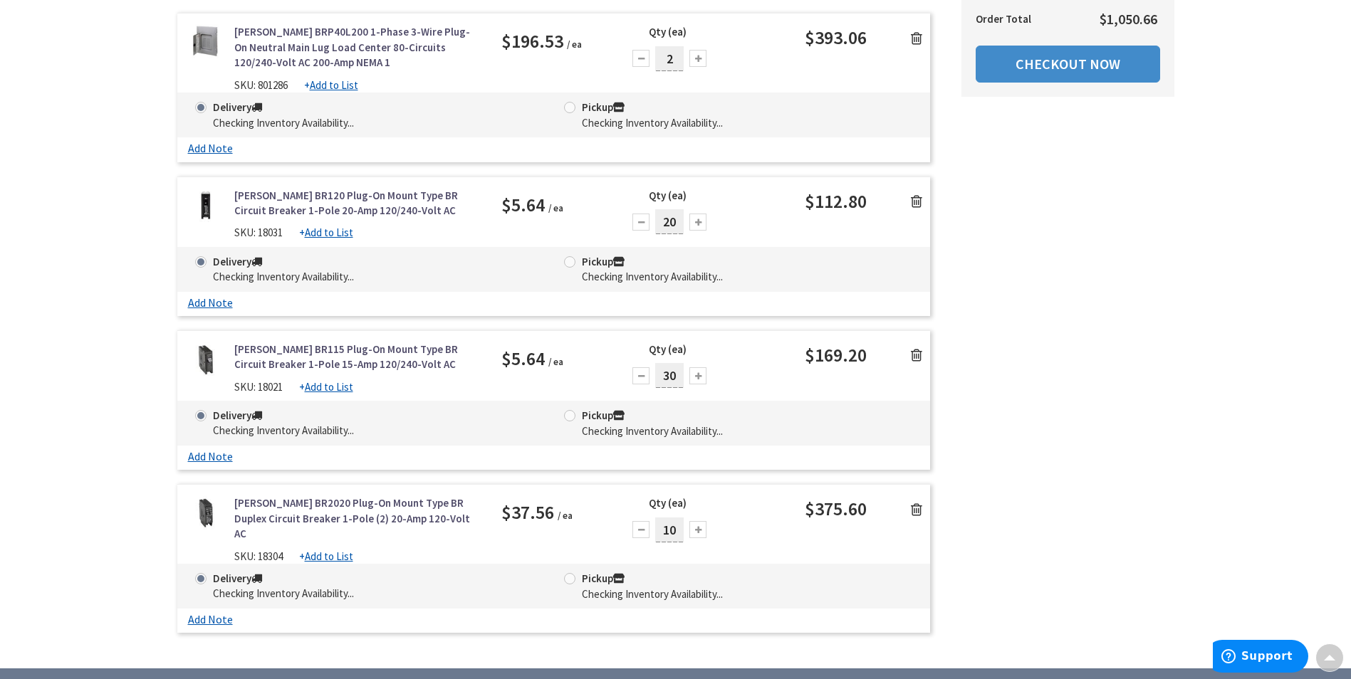
scroll to position [71, 0]
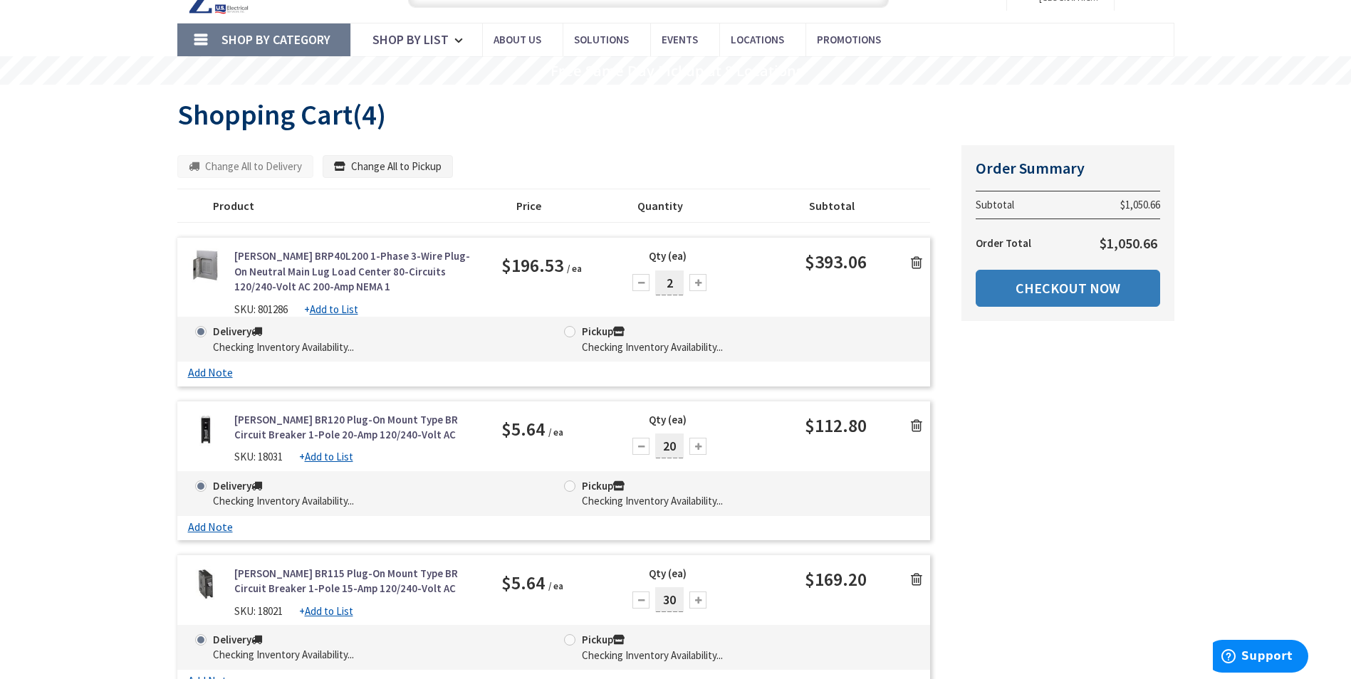
click at [1077, 293] on link "Checkout Now" at bounding box center [1068, 288] width 184 height 37
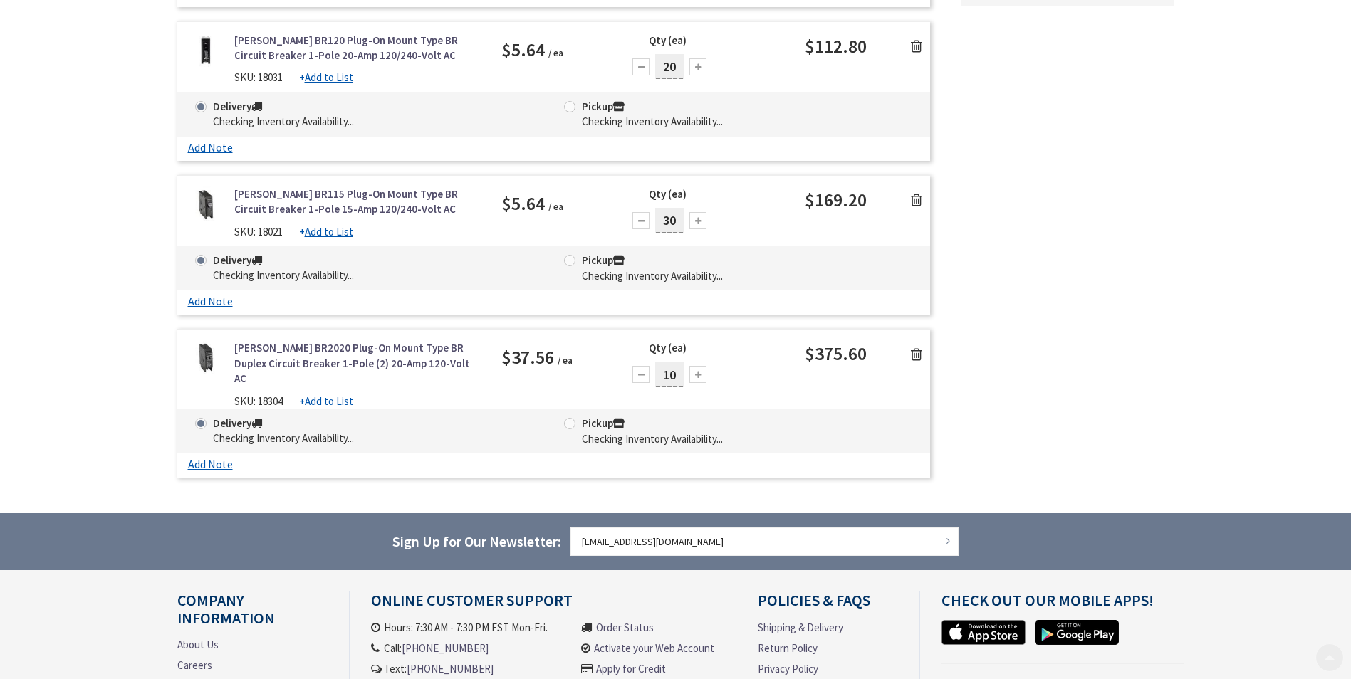
scroll to position [498, 0]
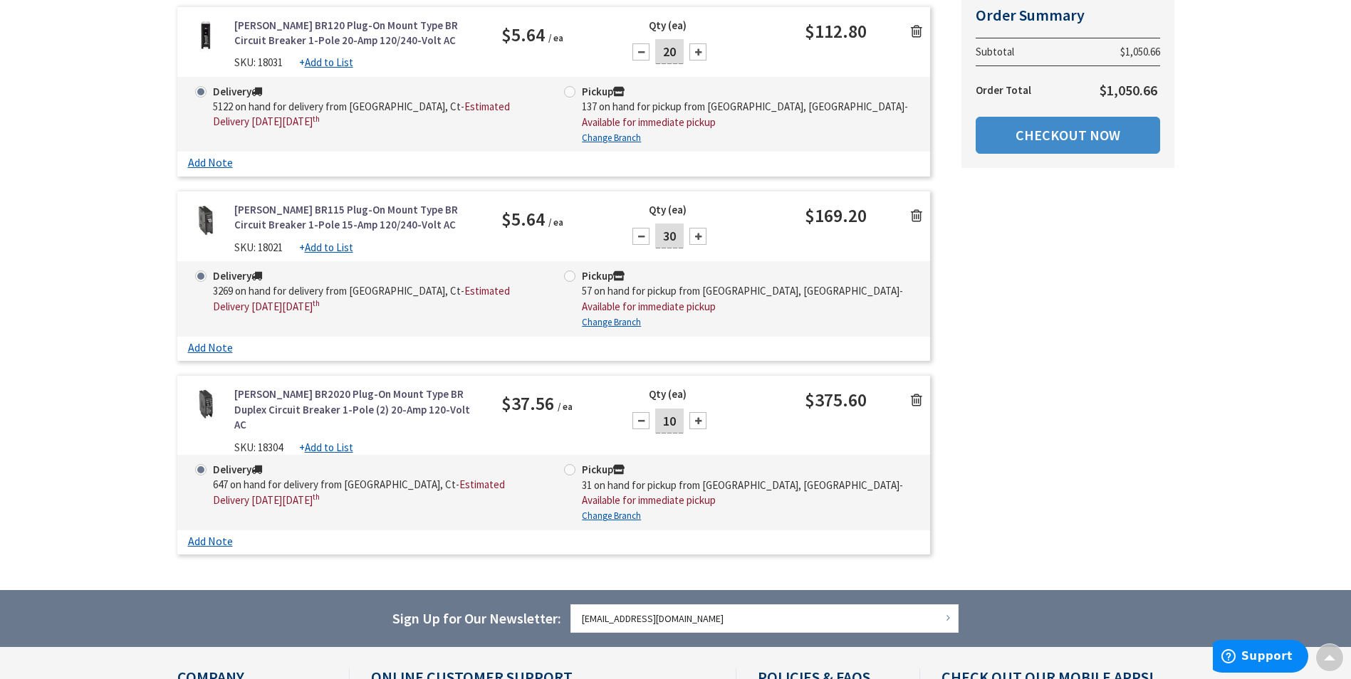
click at [919, 393] on icon at bounding box center [916, 400] width 11 height 14
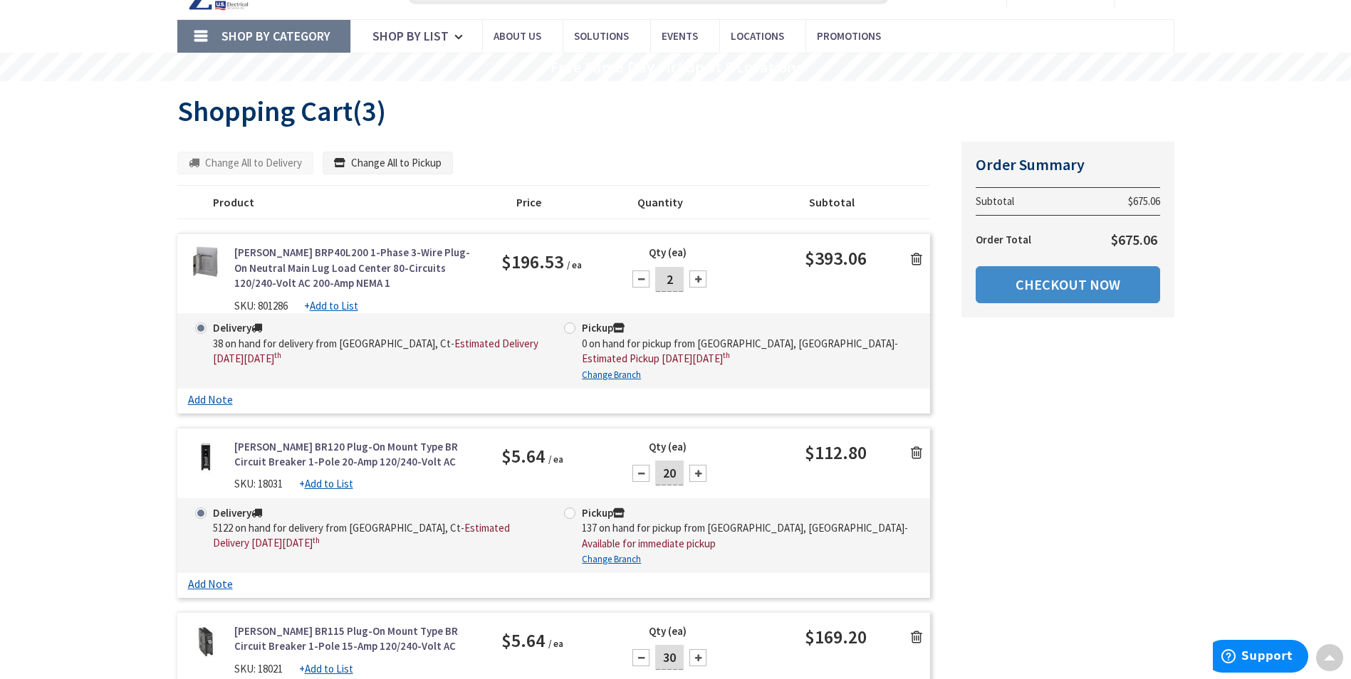
scroll to position [0, 0]
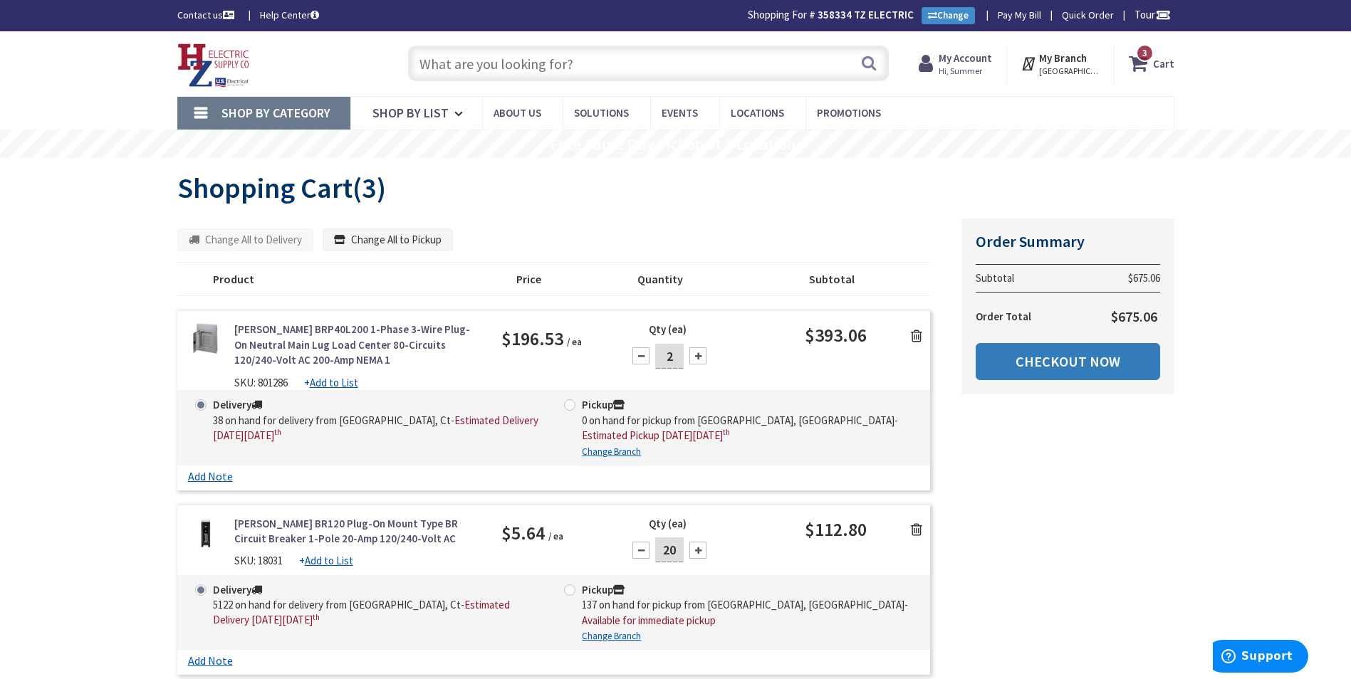
click at [1119, 362] on link "Checkout Now" at bounding box center [1068, 361] width 184 height 37
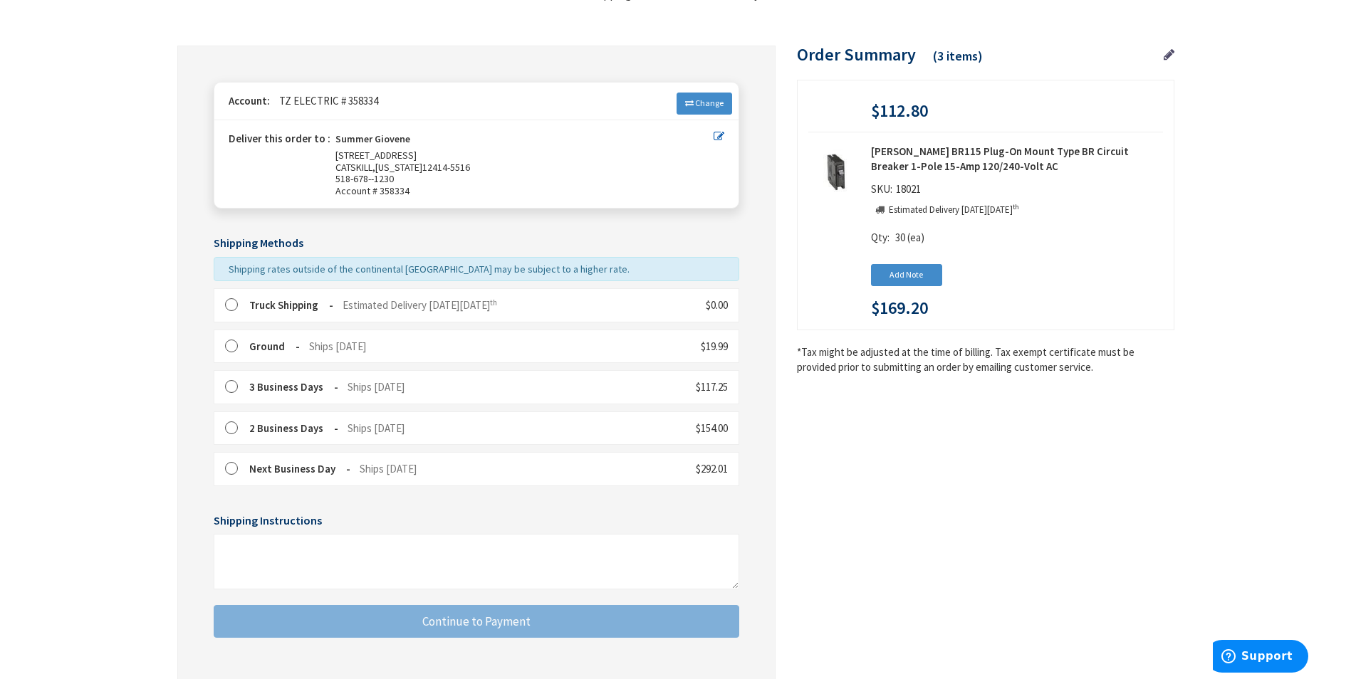
scroll to position [240, 0]
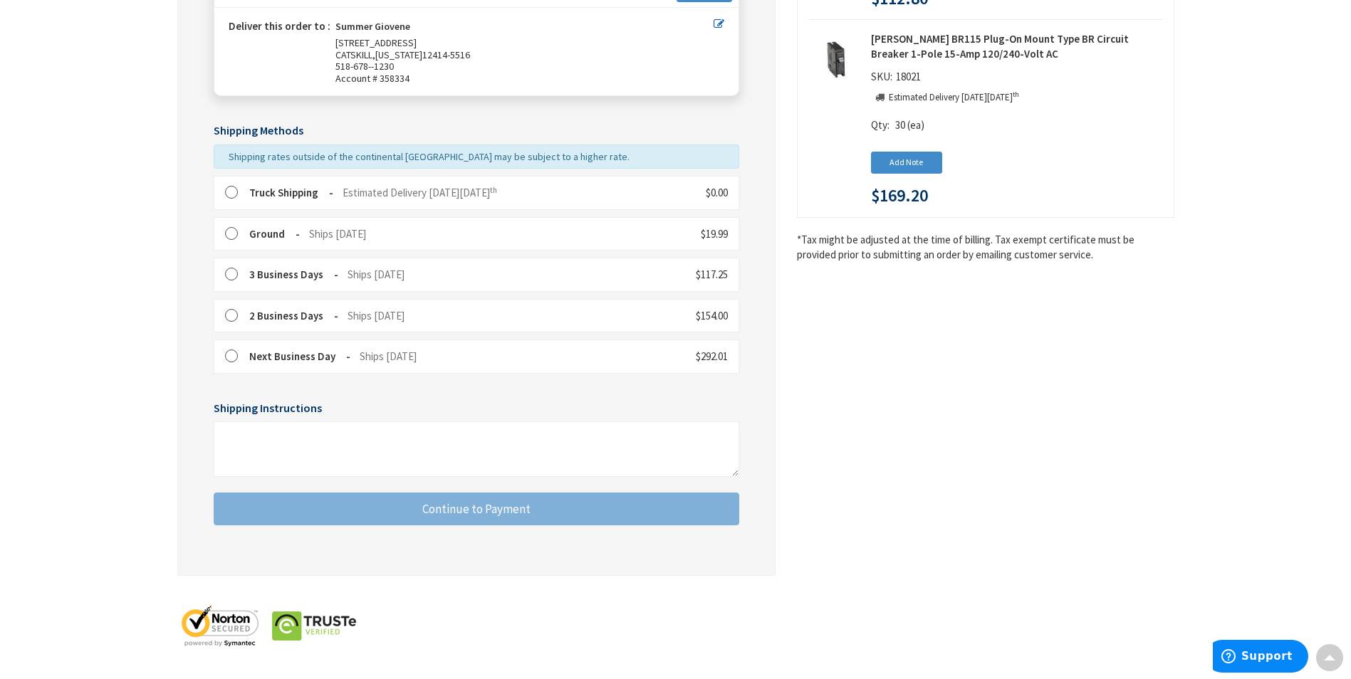
click at [248, 194] on div "Truck Shipping Estimated Delivery on Tuesday, September 9 th" at bounding box center [361, 192] width 272 height 15
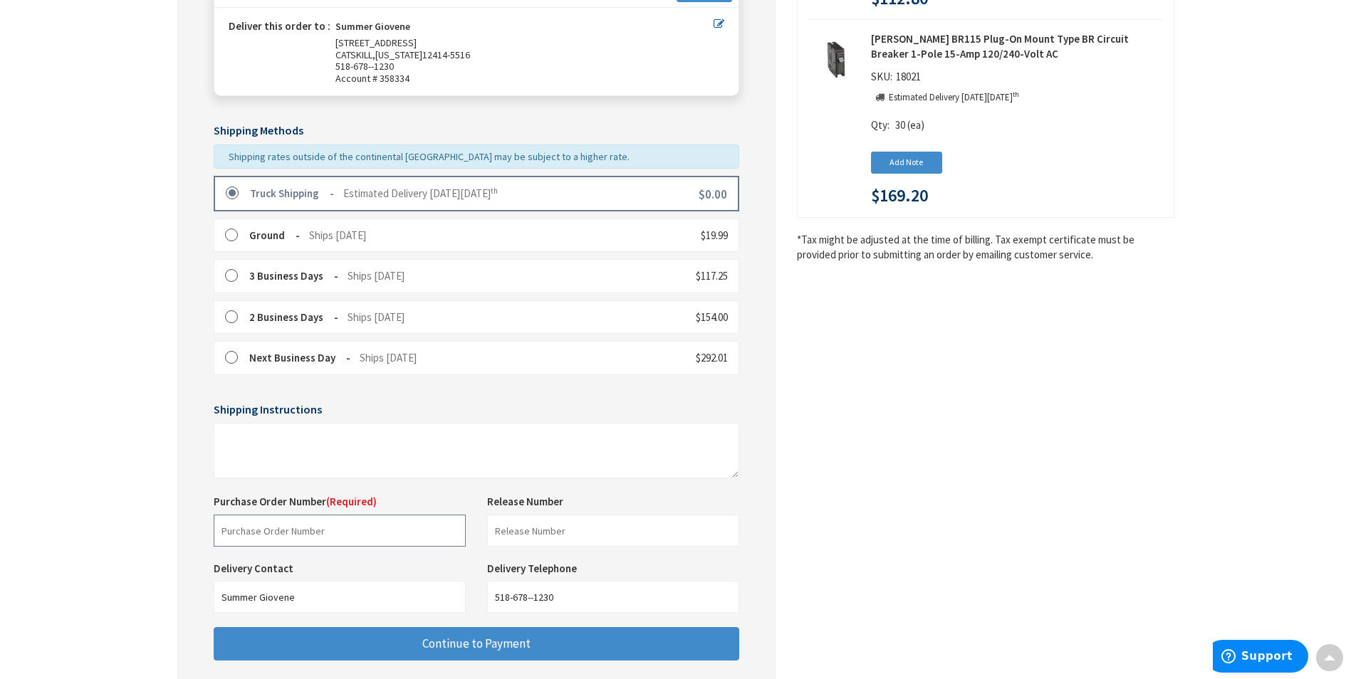
click at [323, 530] on input "text" at bounding box center [340, 531] width 252 height 32
type input "Shop Stock"
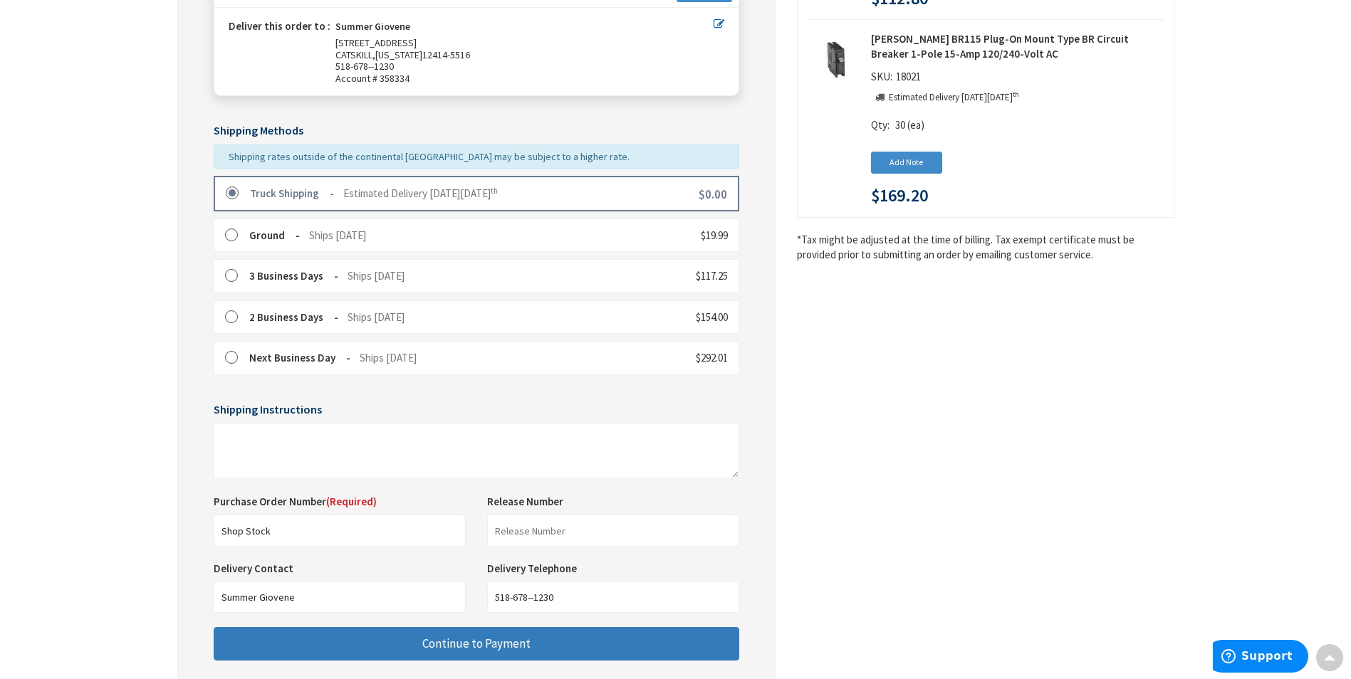
click at [462, 649] on span "Continue to Payment" at bounding box center [476, 644] width 108 height 16
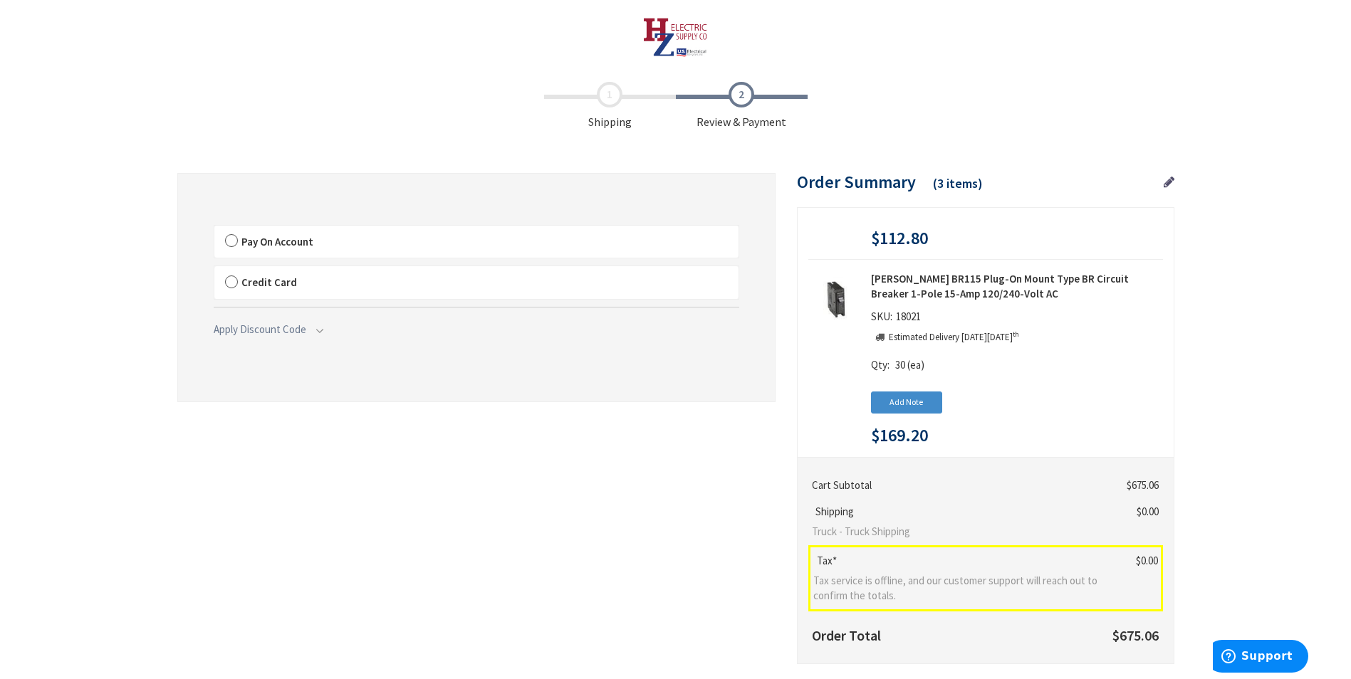
click at [416, 249] on label "Pay On Account" at bounding box center [476, 242] width 524 height 33
click at [214, 229] on input "Pay On Account" at bounding box center [214, 229] width 0 height 0
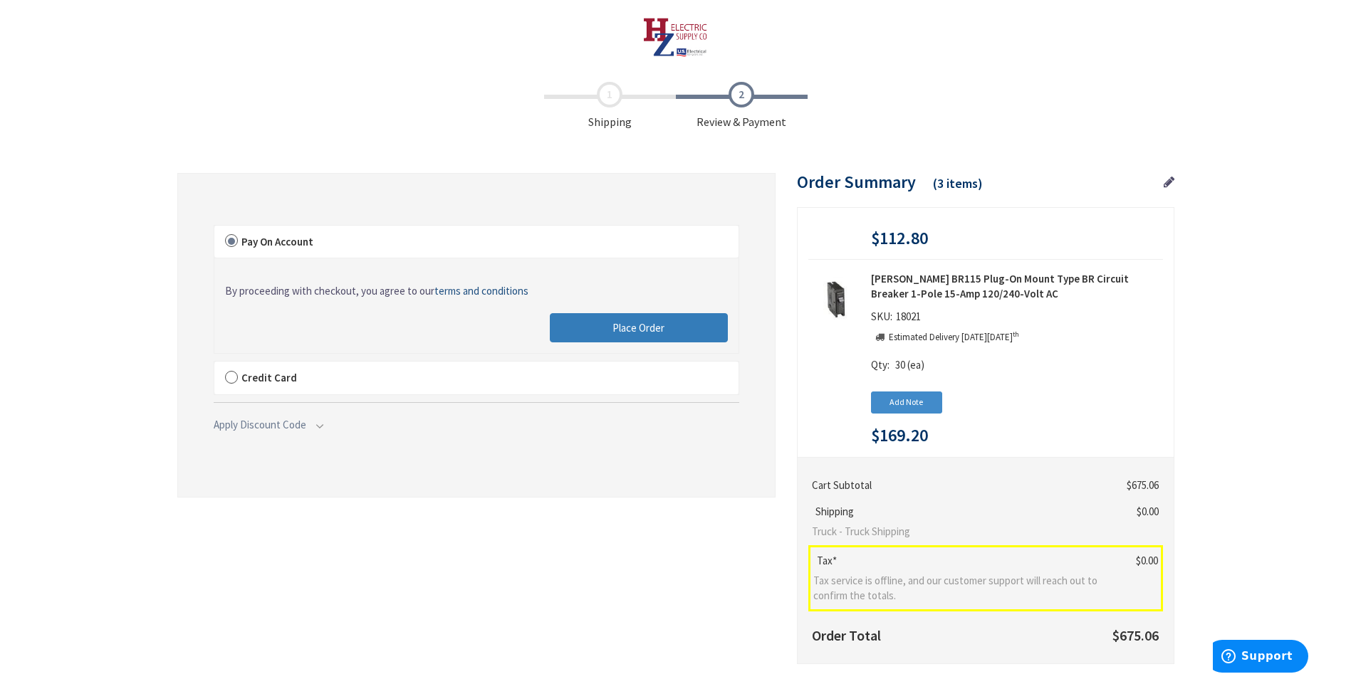
drag, startPoint x: 615, startPoint y: 336, endPoint x: 612, endPoint y: 328, distance: 9.0
click at [614, 336] on button "Place Order" at bounding box center [639, 328] width 178 height 30
